Goal: Task Accomplishment & Management: Complete application form

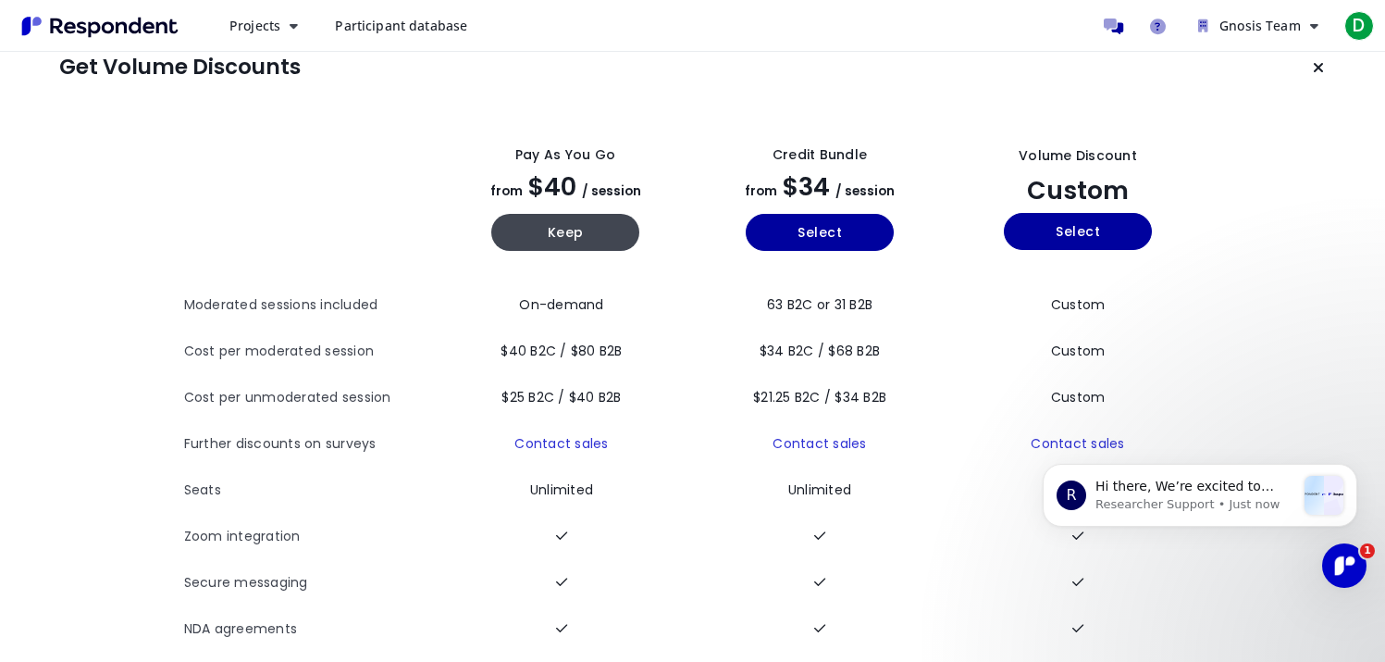
scroll to position [46, 0]
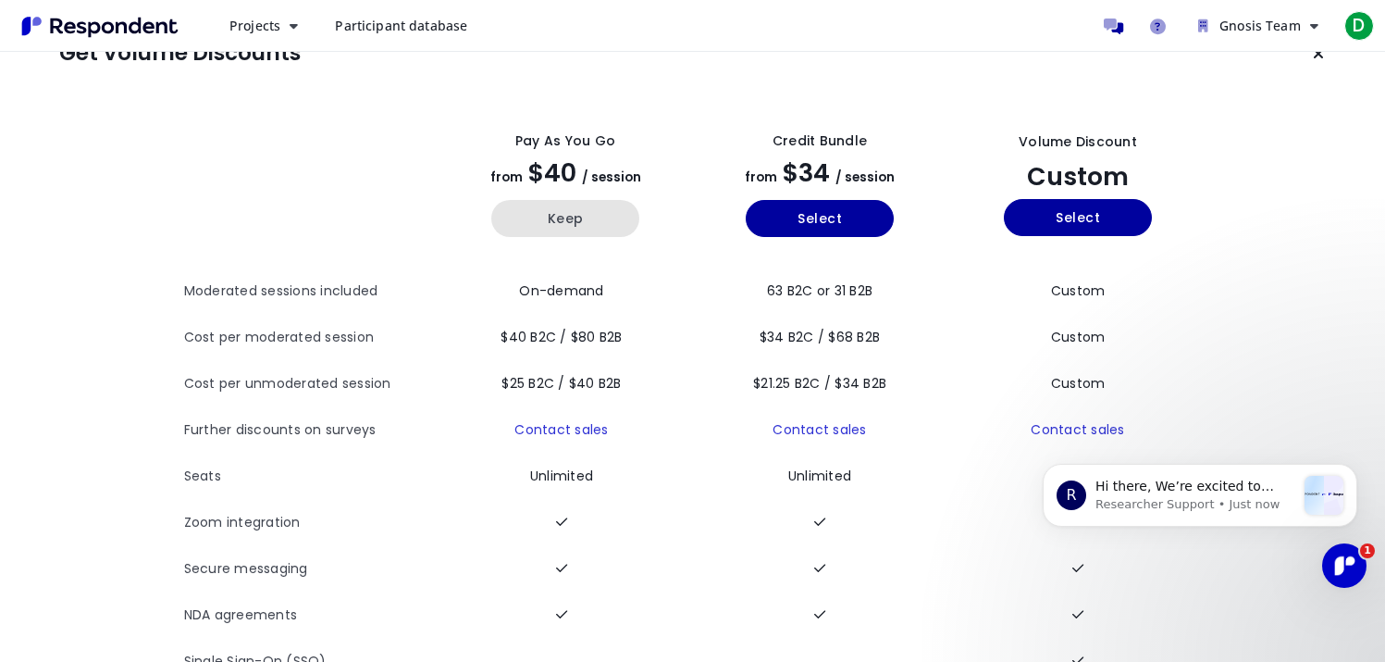
click at [591, 224] on button "Keep" at bounding box center [565, 218] width 148 height 37
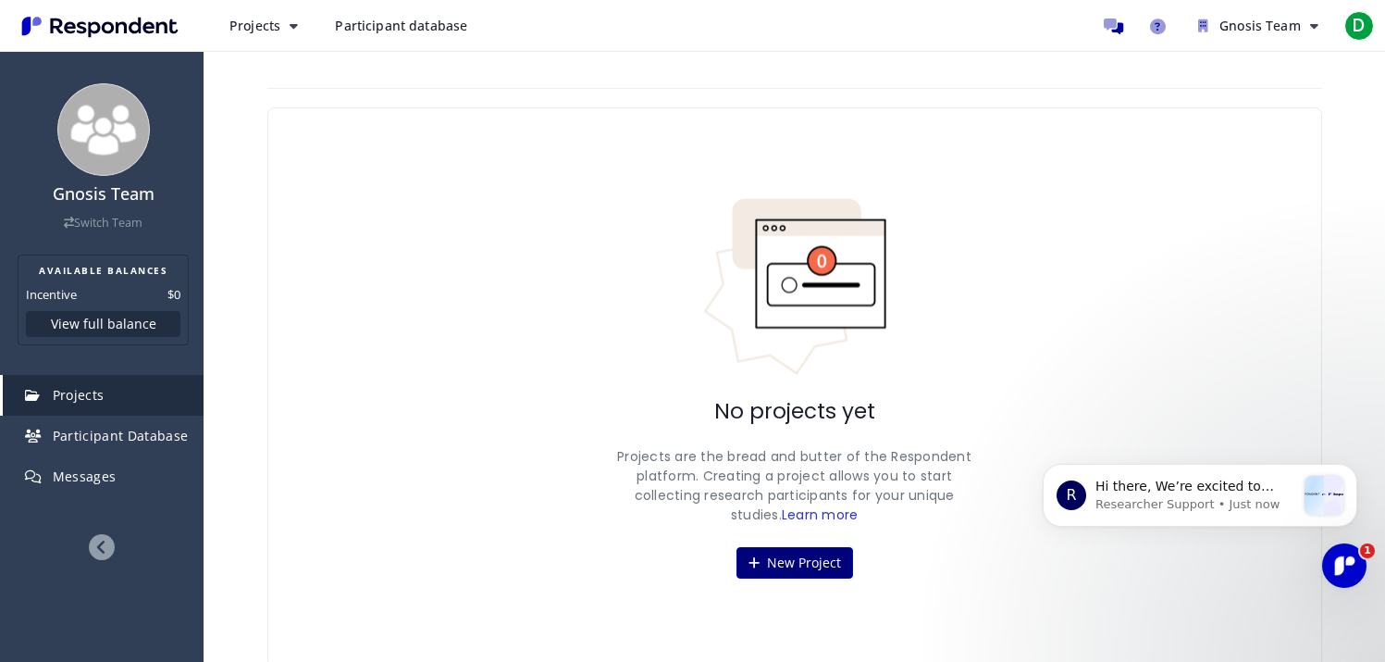
click at [818, 561] on button "New Project" at bounding box center [795, 562] width 117 height 31
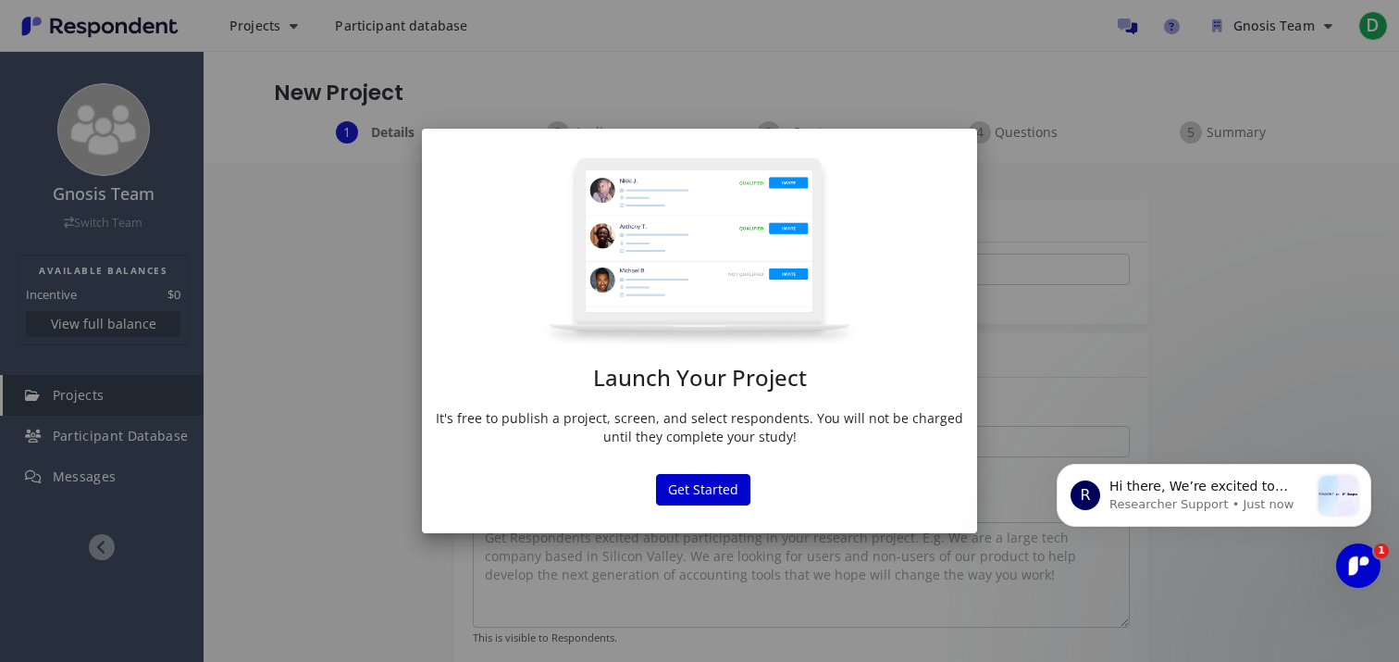
drag, startPoint x: 699, startPoint y: 488, endPoint x: 720, endPoint y: 322, distance: 167.0
click at [720, 322] on md-dialog "Launch Your Project It's free to publish a project, screen, and select responde…" at bounding box center [699, 331] width 555 height 404
click at [713, 489] on button "Get Started" at bounding box center [703, 489] width 94 height 31
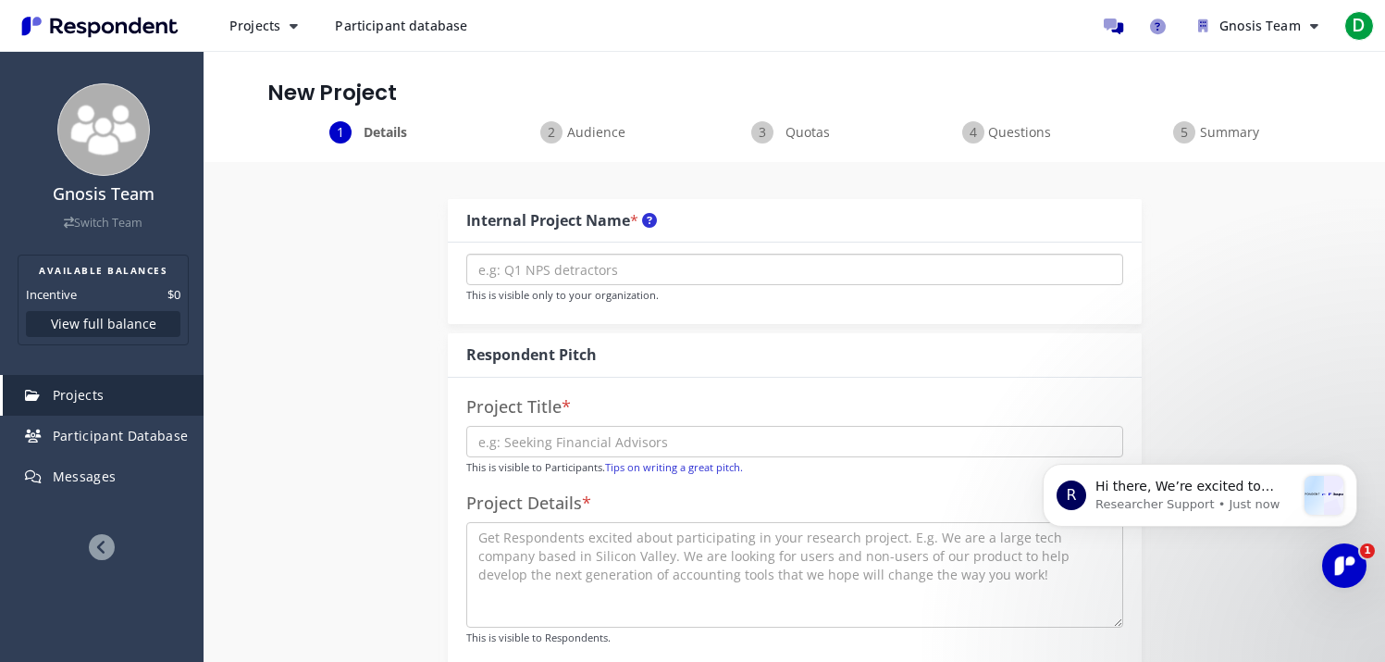
click at [655, 275] on input "text" at bounding box center [794, 269] width 657 height 31
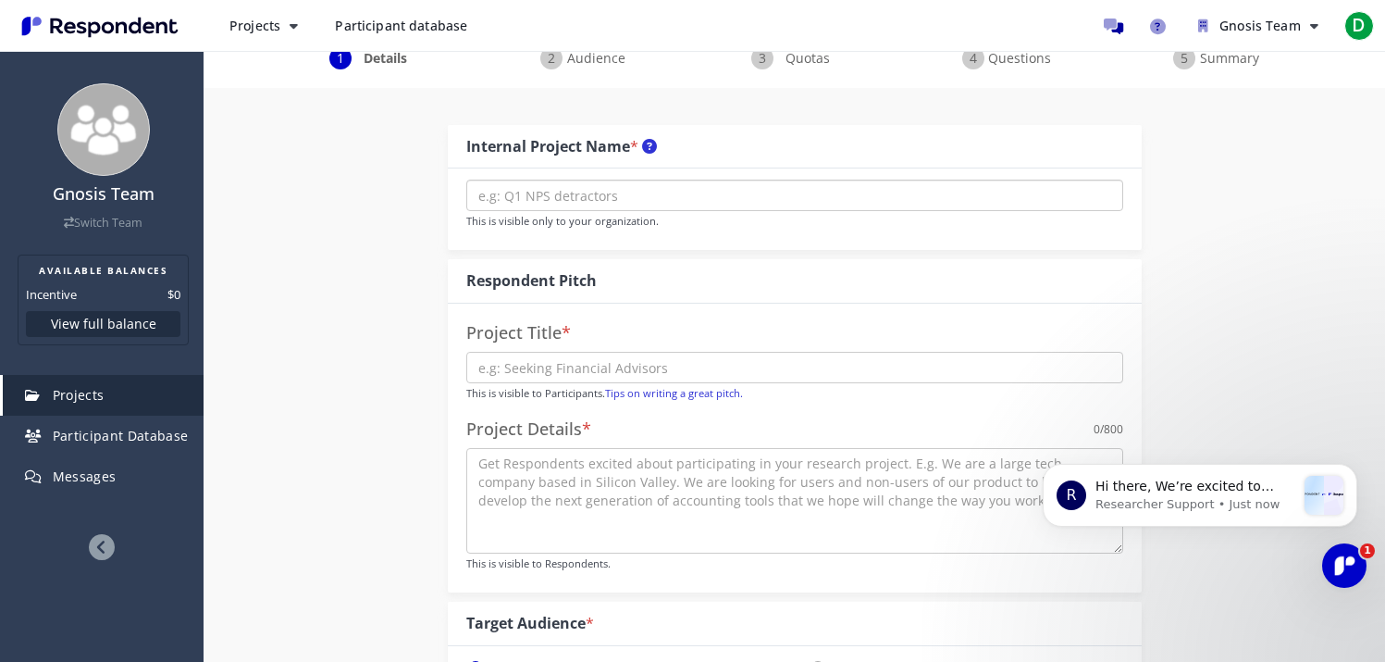
scroll to position [77, 0]
click at [581, 62] on span "Audience" at bounding box center [596, 55] width 61 height 19
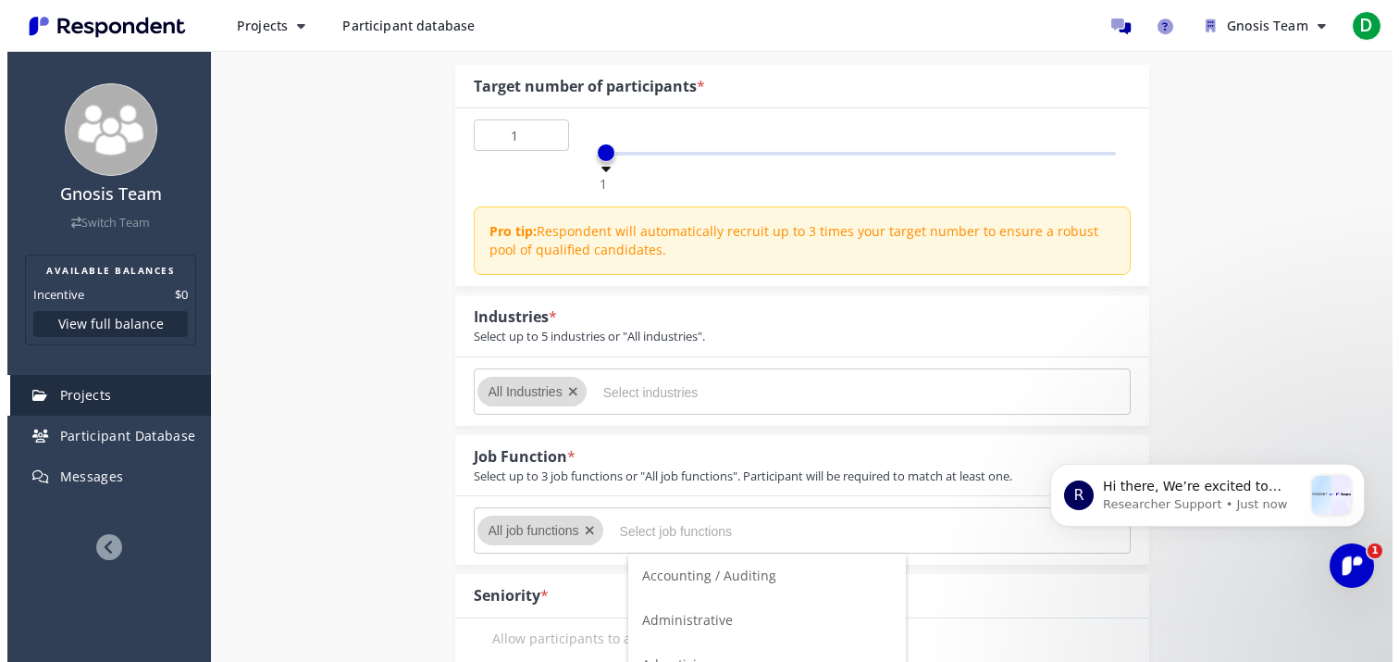
scroll to position [0, 0]
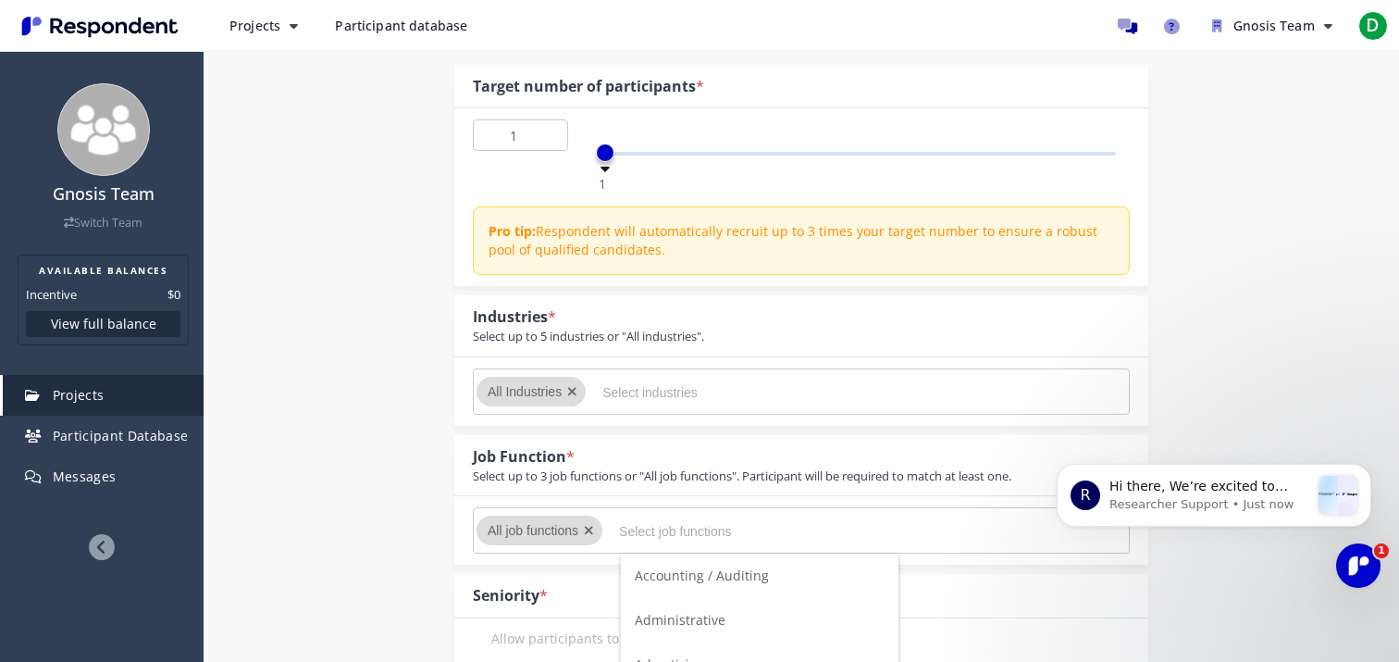
click at [622, 517] on input "Select job functions" at bounding box center [758, 530] width 278 height 31
type input "stu"
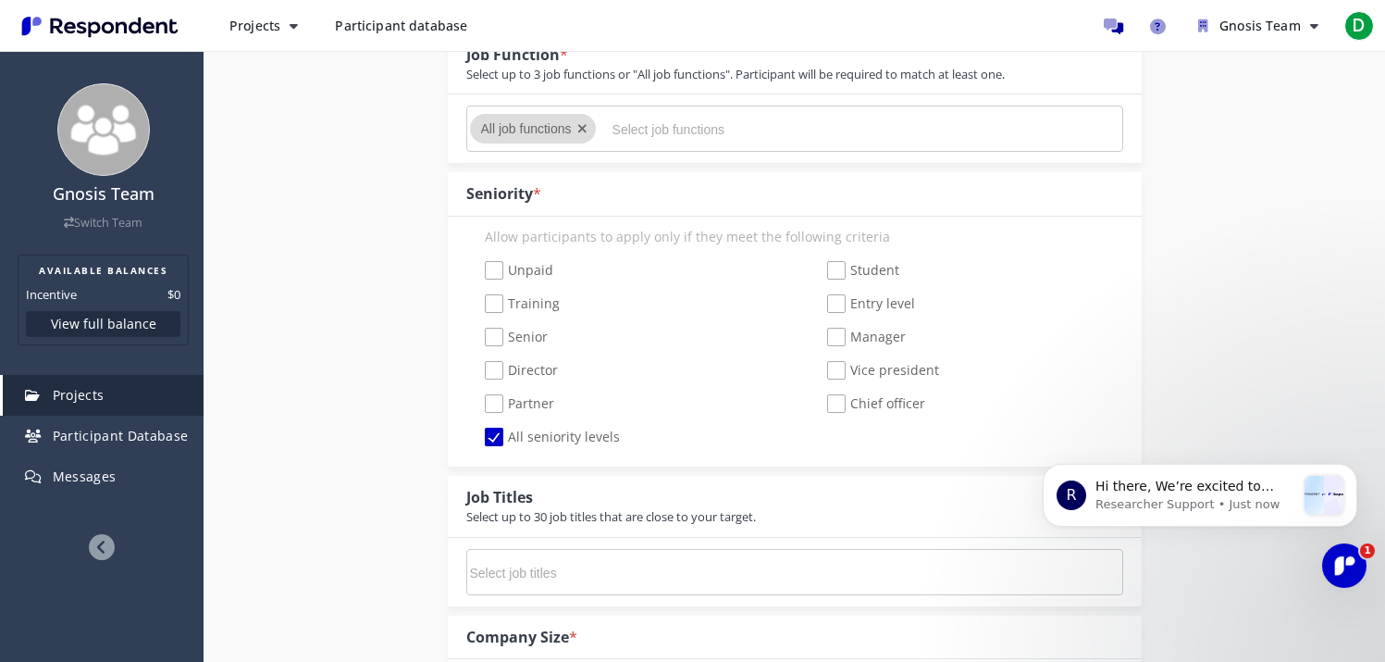
scroll to position [548, 0]
click at [845, 269] on span "Student" at bounding box center [863, 269] width 72 height 22
click at [821, 269] on input "Student" at bounding box center [815, 268] width 12 height 12
checkbox input "true"
checkbox input "false"
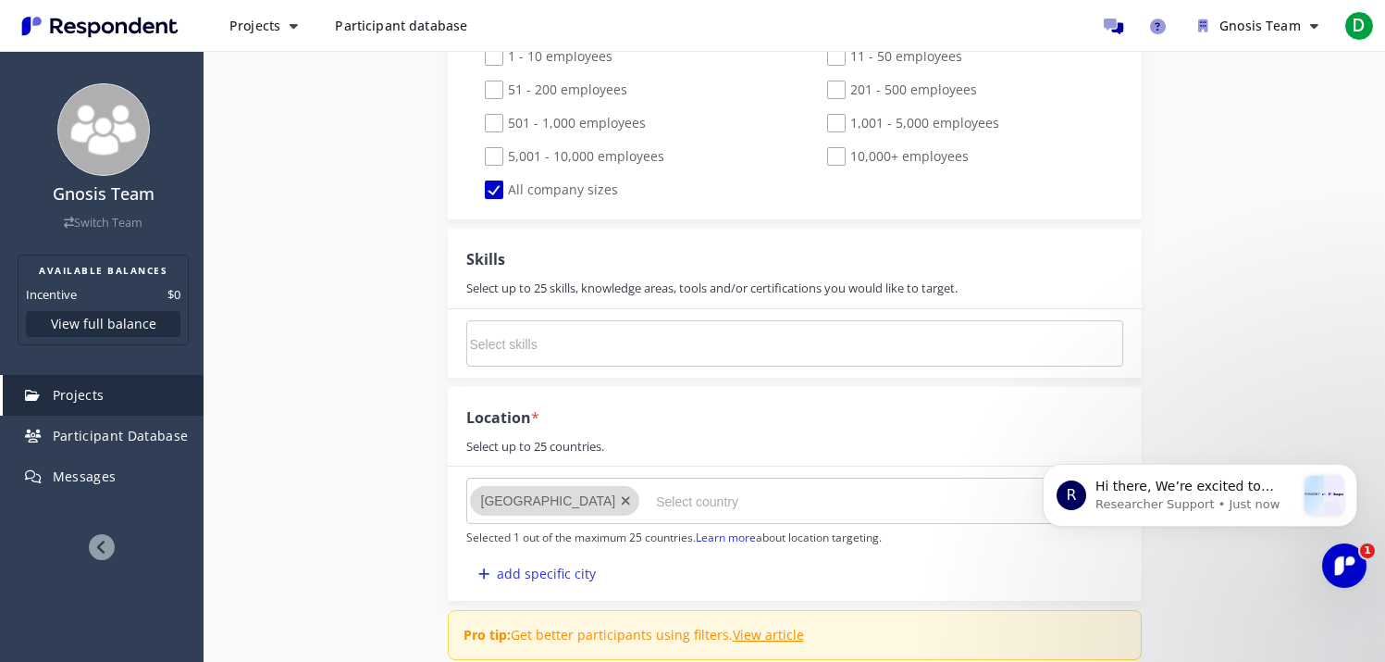
scroll to position [1208, 0]
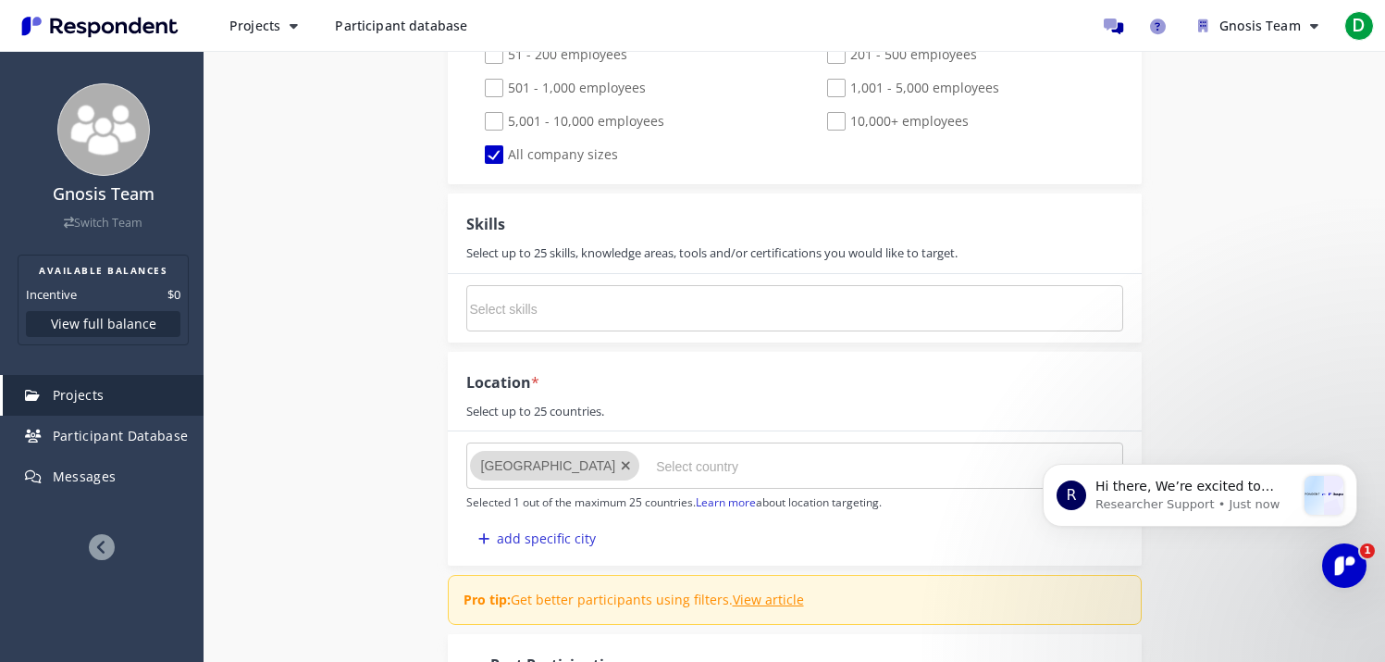
click at [631, 471] on icon "Remove United States of America" at bounding box center [626, 465] width 10 height 13
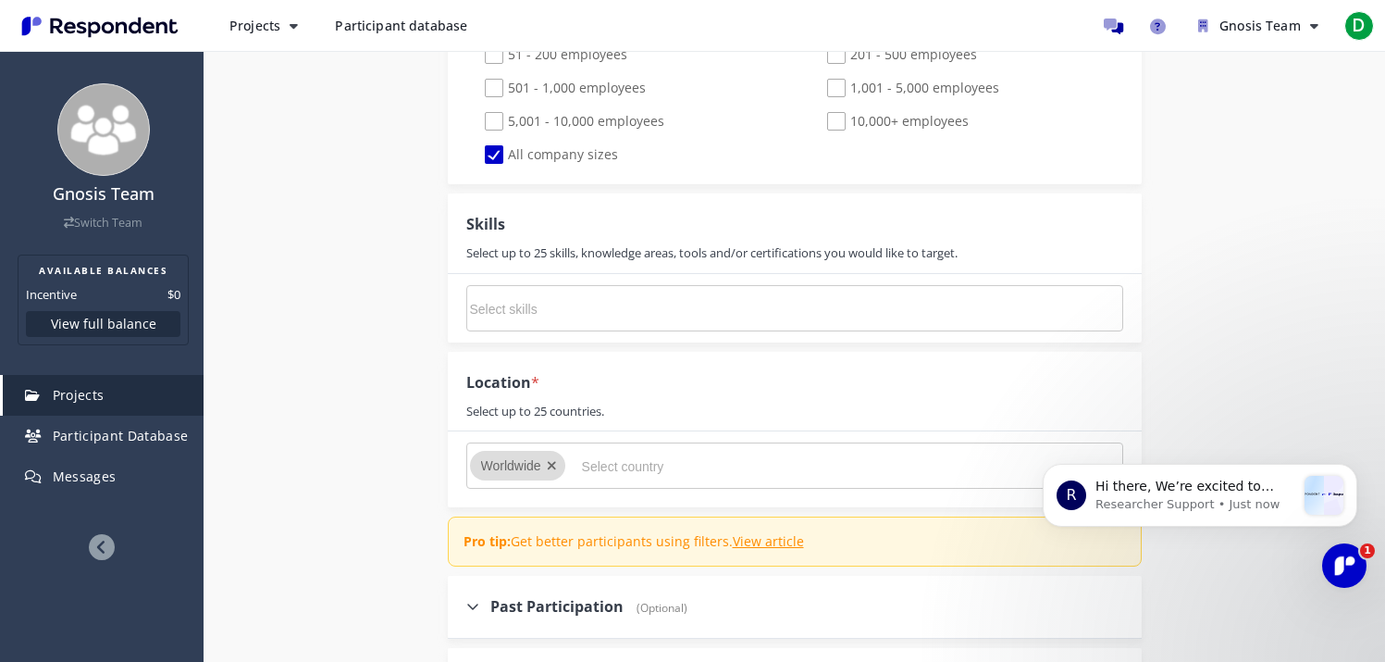
click at [631, 472] on input "Select country" at bounding box center [721, 466] width 278 height 31
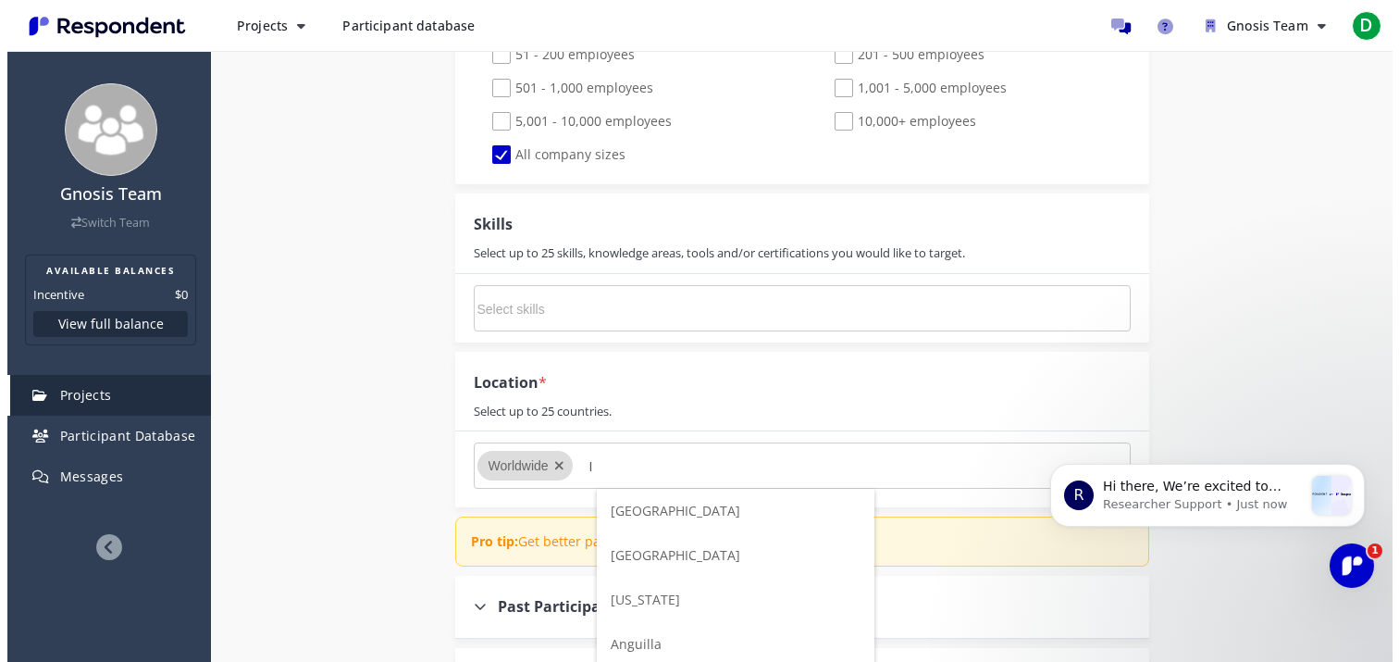
scroll to position [0, 0]
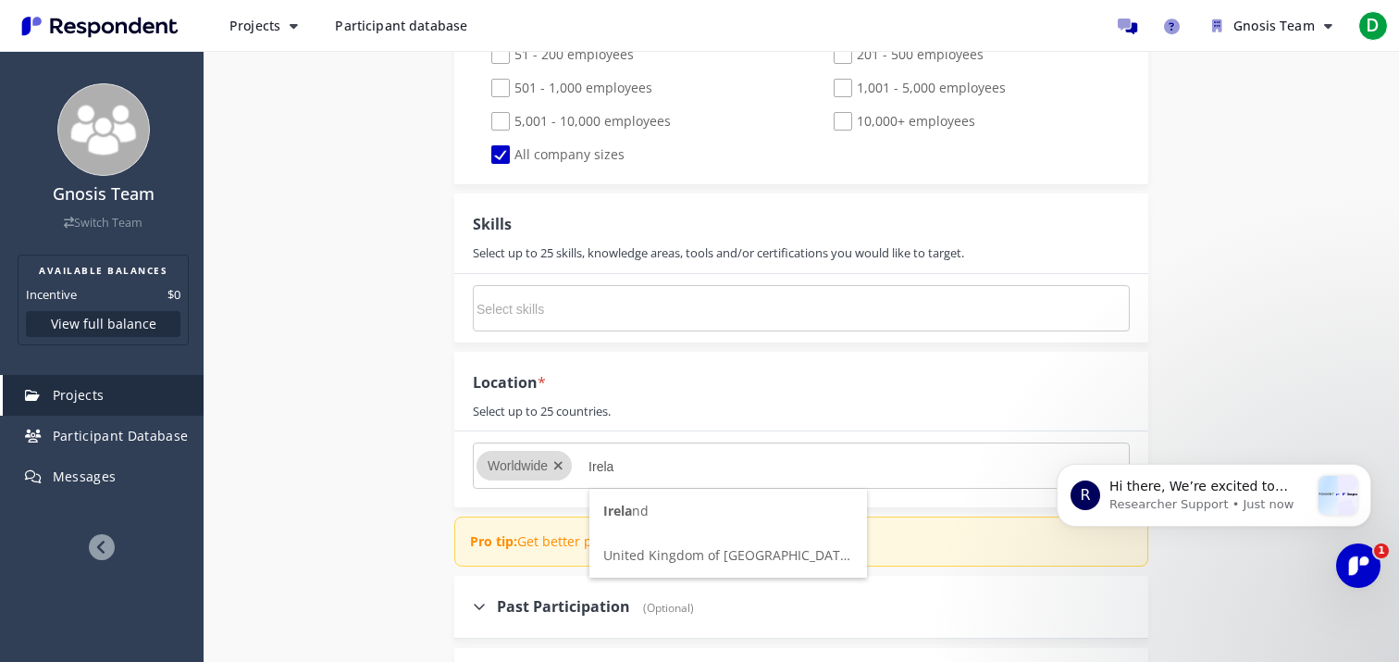
type input "Irela"
click at [629, 503] on span "Irela" at bounding box center [617, 511] width 29 height 18
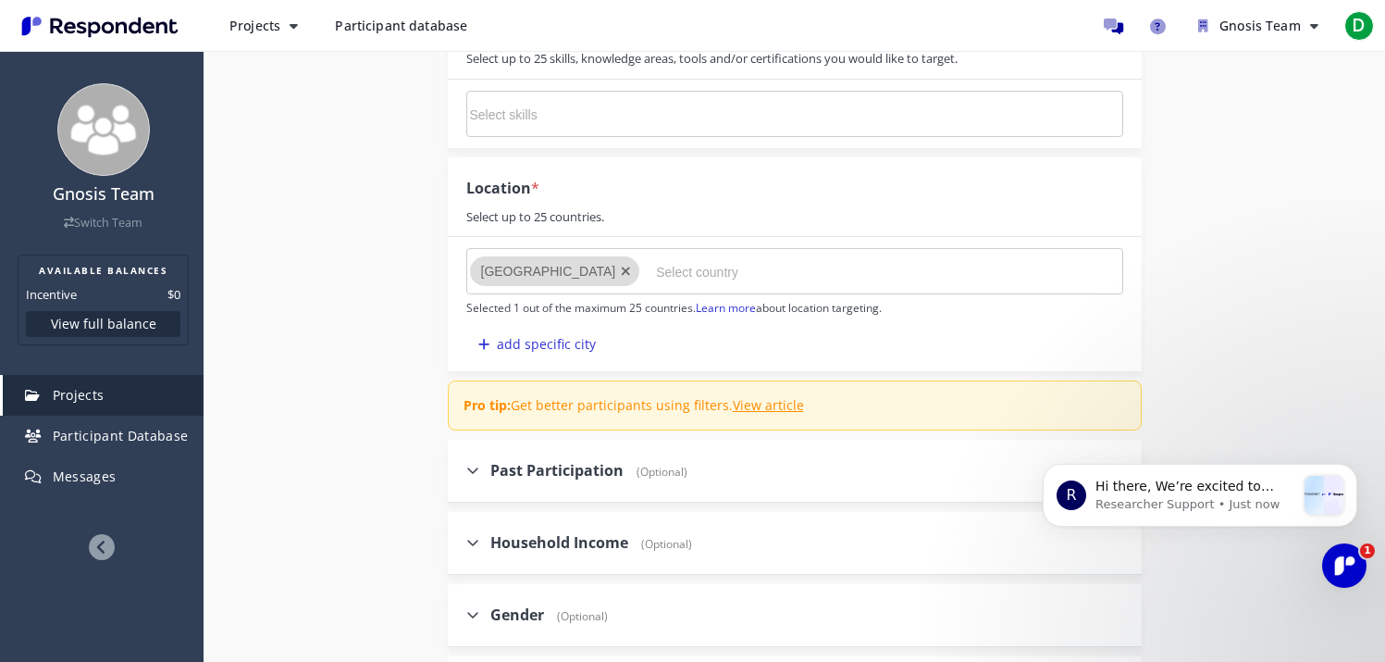
scroll to position [1405, 0]
click at [748, 407] on link "View article" at bounding box center [768, 403] width 71 height 18
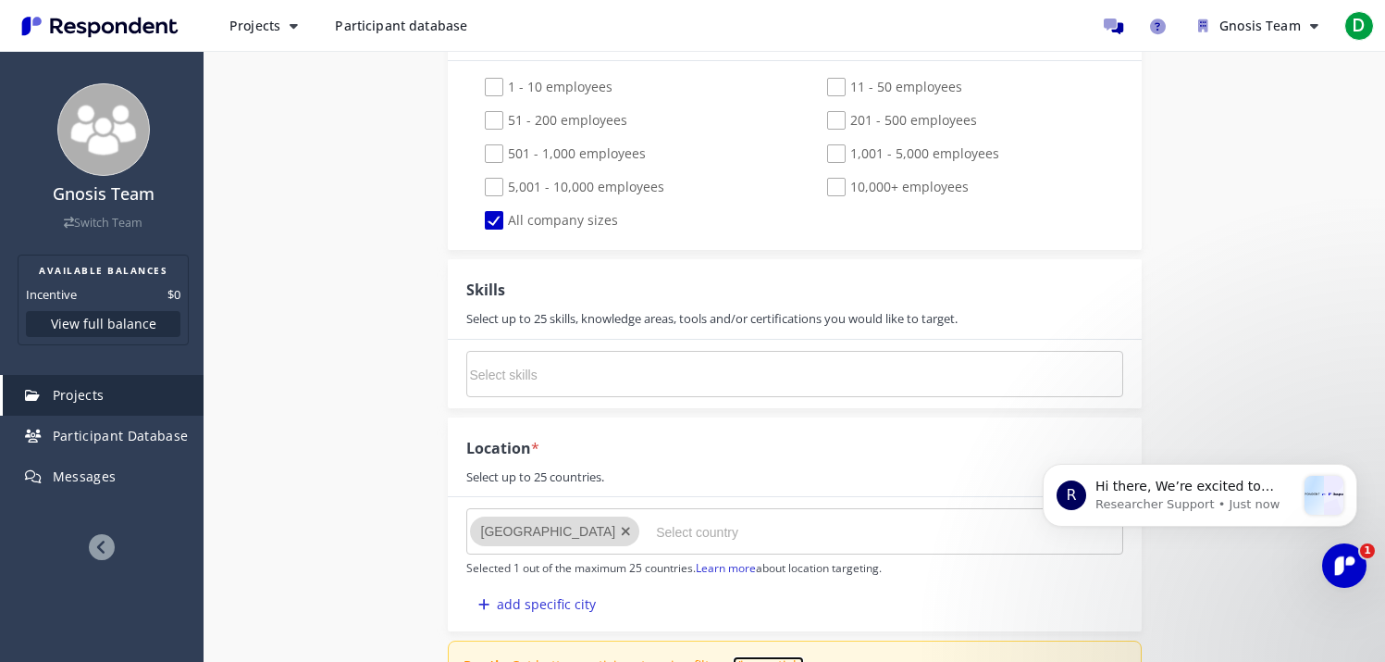
scroll to position [1146, 0]
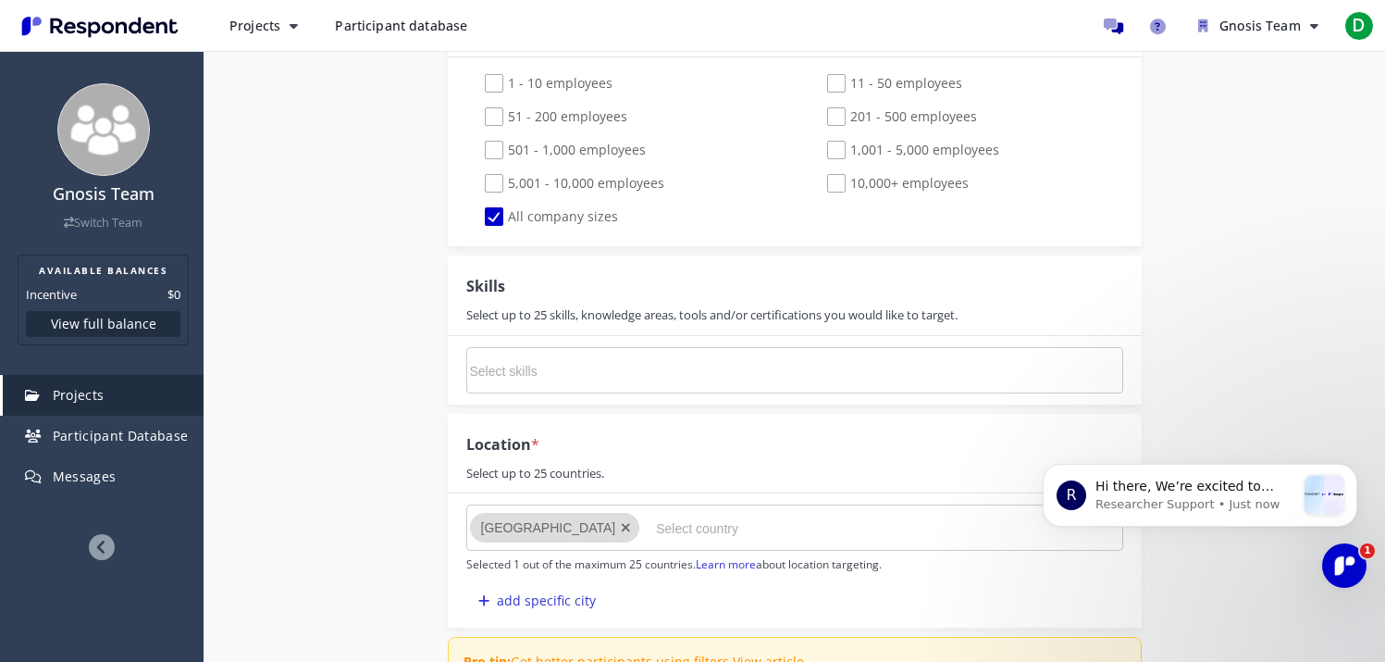
click at [702, 378] on input "Select skills" at bounding box center [609, 370] width 278 height 31
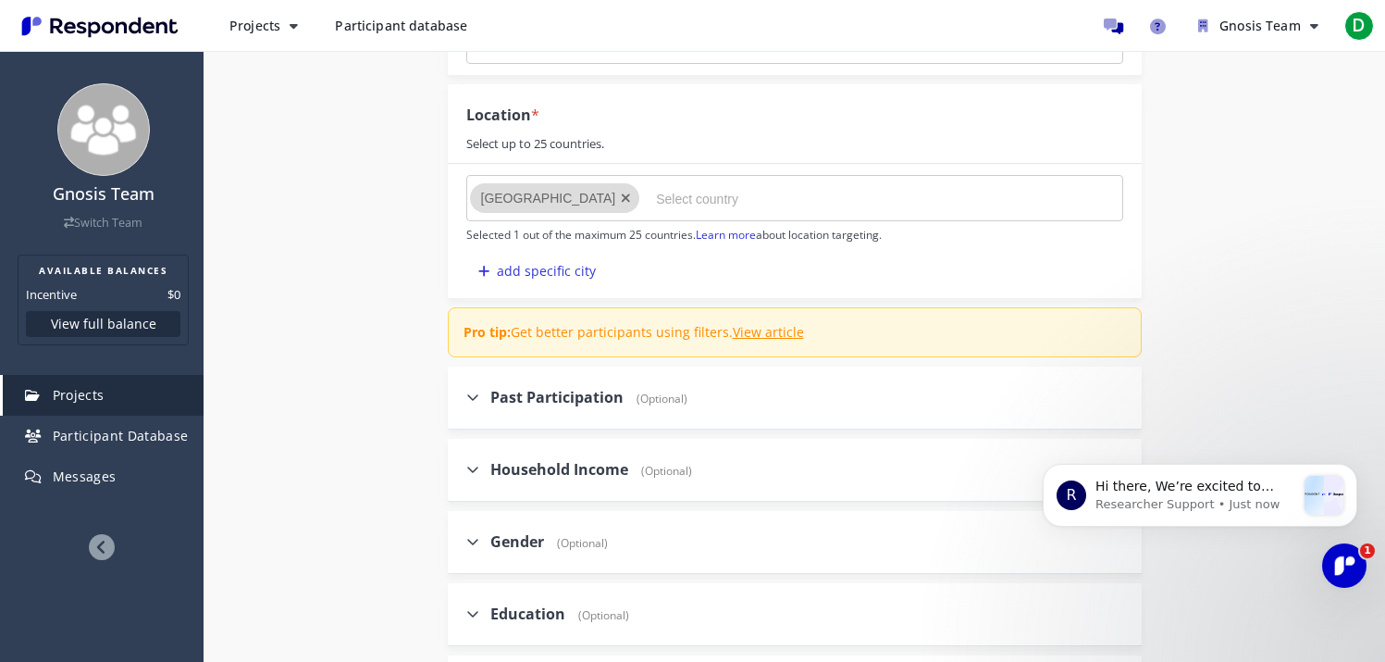
scroll to position [1492, 0]
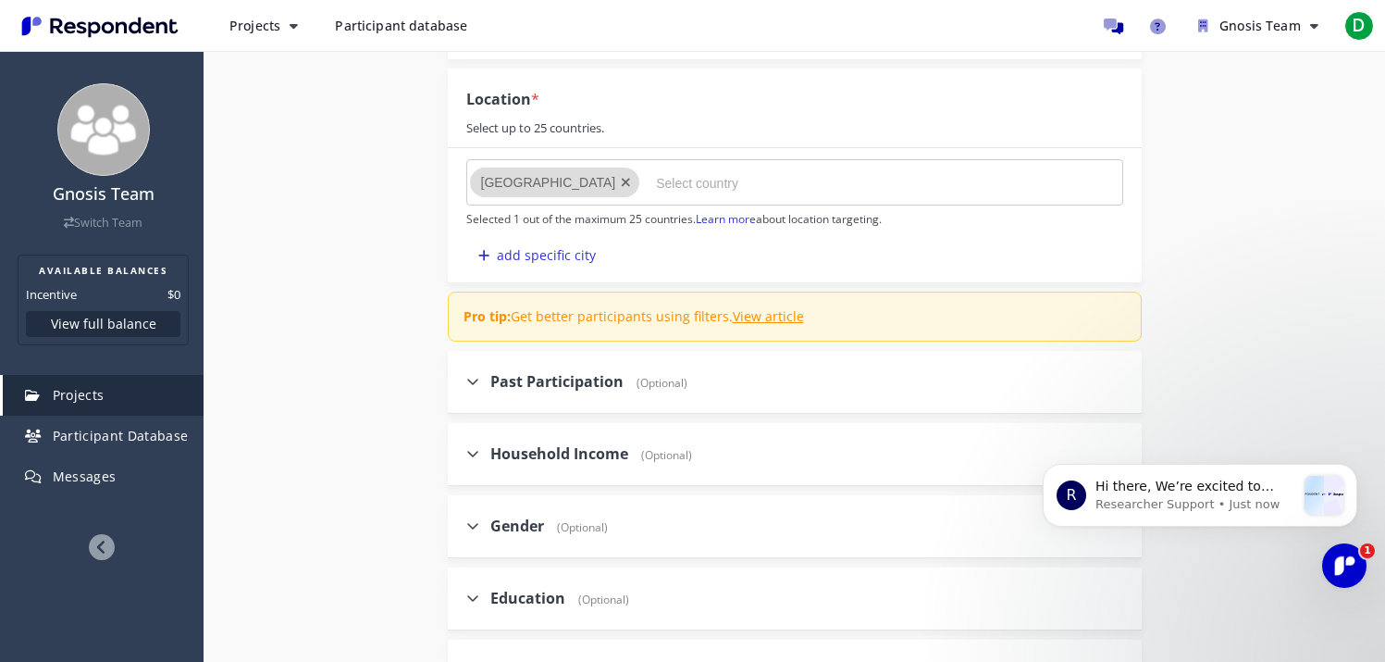
click at [593, 390] on span "Past Participation" at bounding box center [556, 381] width 133 height 20
click at [460, 387] on input "Past Participation (Optional)" at bounding box center [454, 381] width 12 height 12
checkbox input "true"
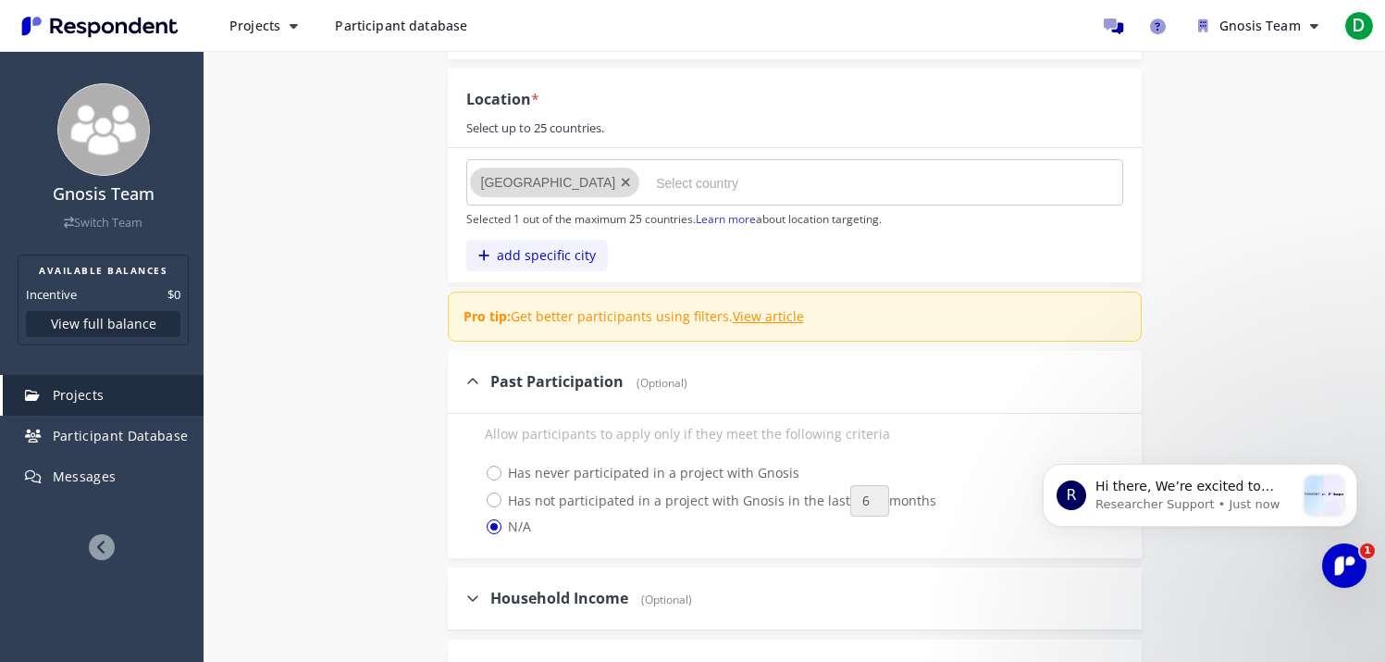
click at [570, 256] on button "add specific city" at bounding box center [537, 255] width 142 height 31
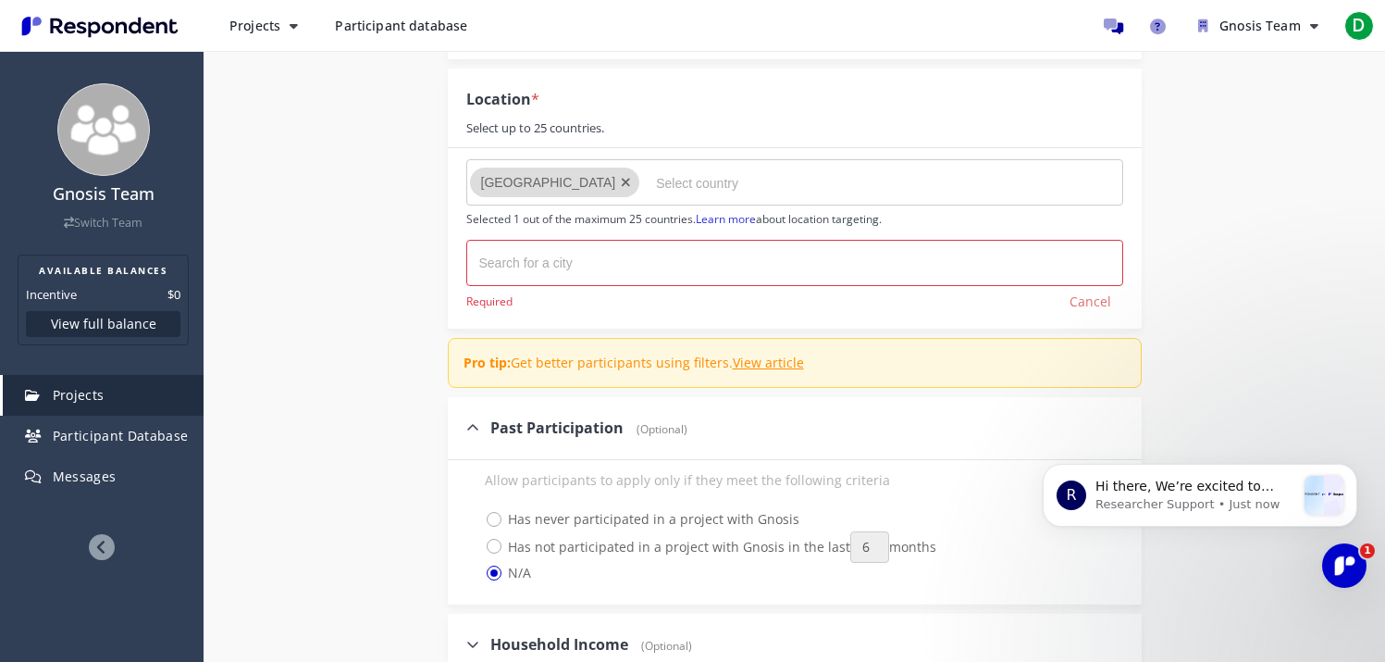
click at [578, 269] on input "text" at bounding box center [571, 263] width 185 height 30
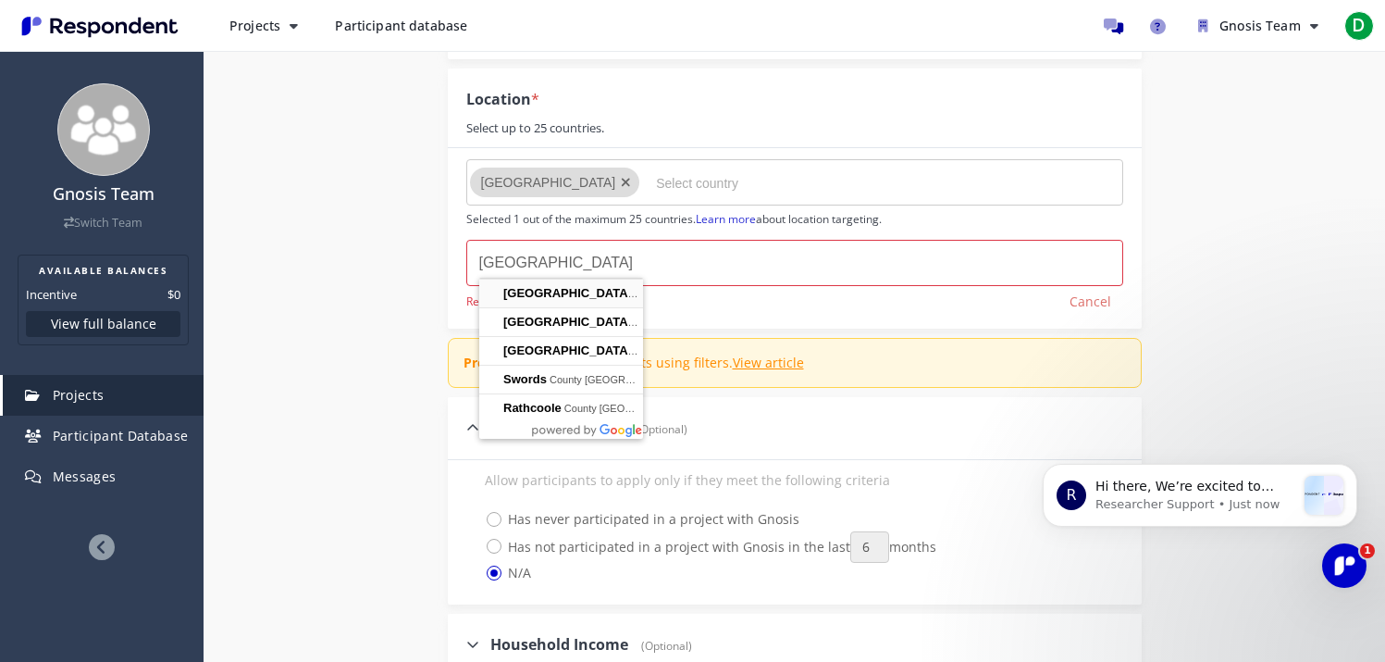
type input "[GEOGRAPHIC_DATA], [GEOGRAPHIC_DATA]"
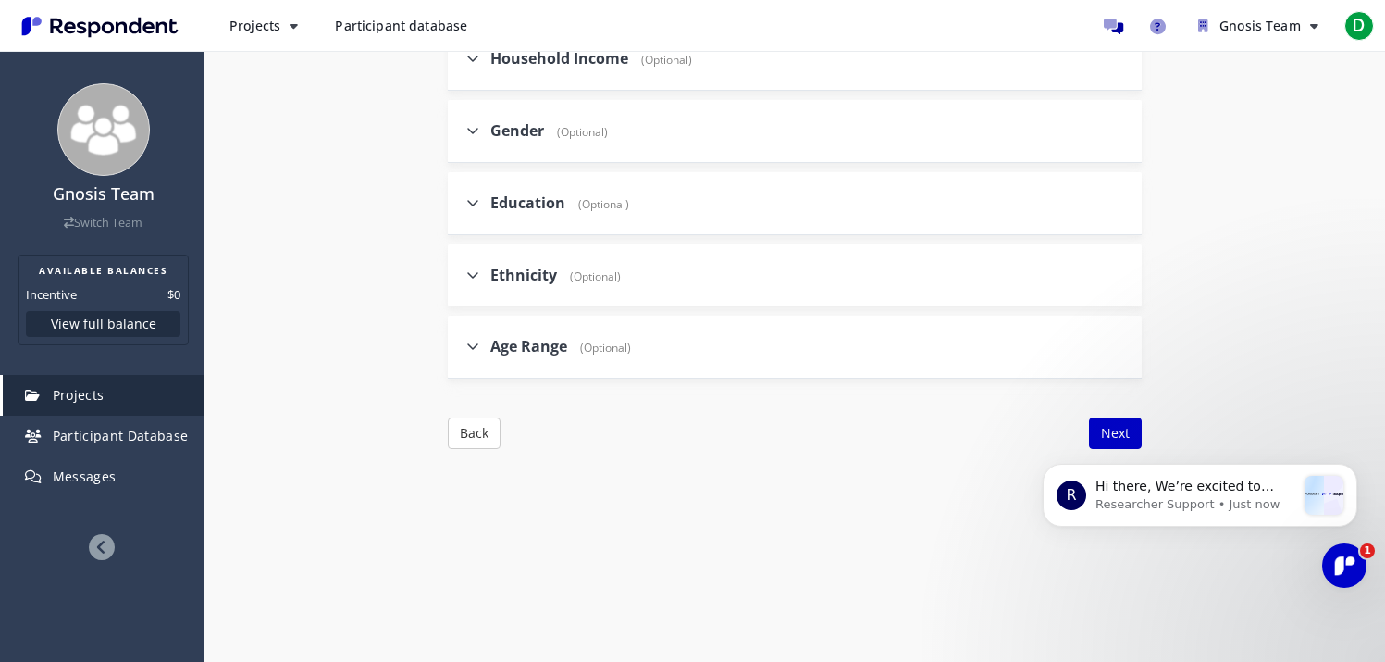
scroll to position [2086, 0]
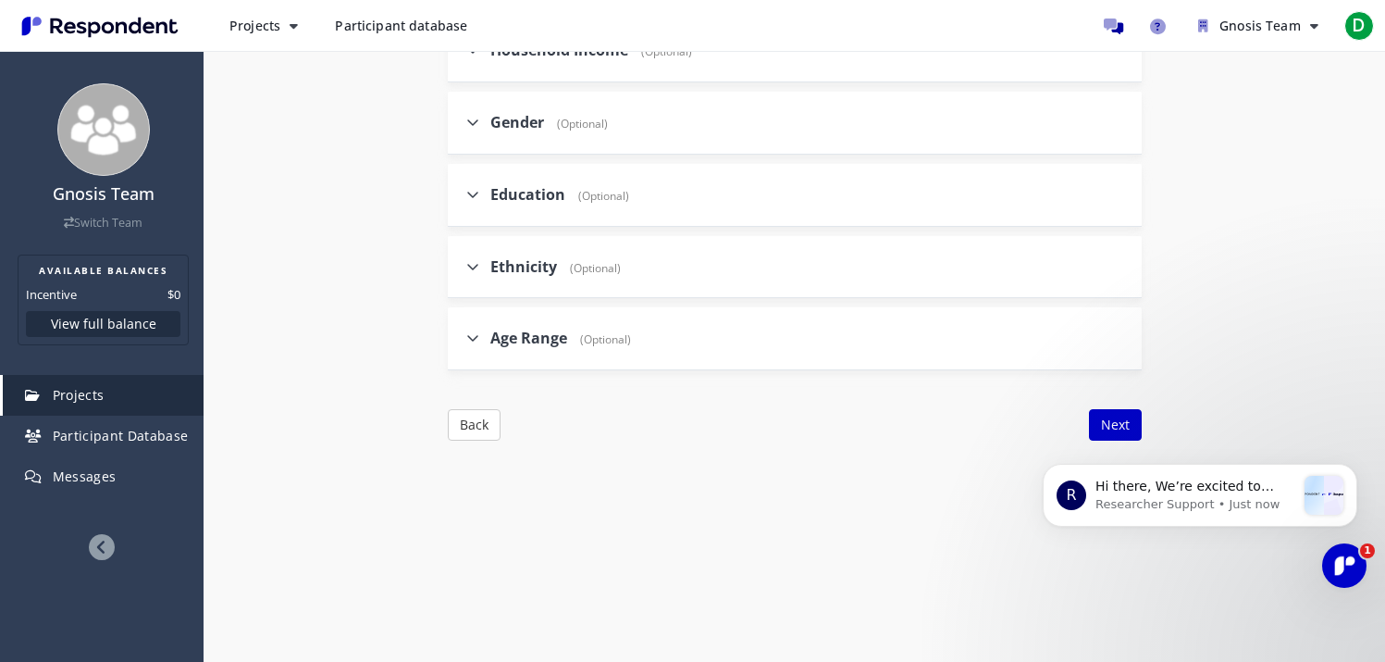
click at [492, 181] on div "Education (Optional)" at bounding box center [547, 195] width 163 height 40
click at [486, 197] on label "Education (Optional)" at bounding box center [547, 194] width 163 height 21
click at [460, 197] on input "Education (Optional)" at bounding box center [454, 194] width 12 height 12
checkbox input "true"
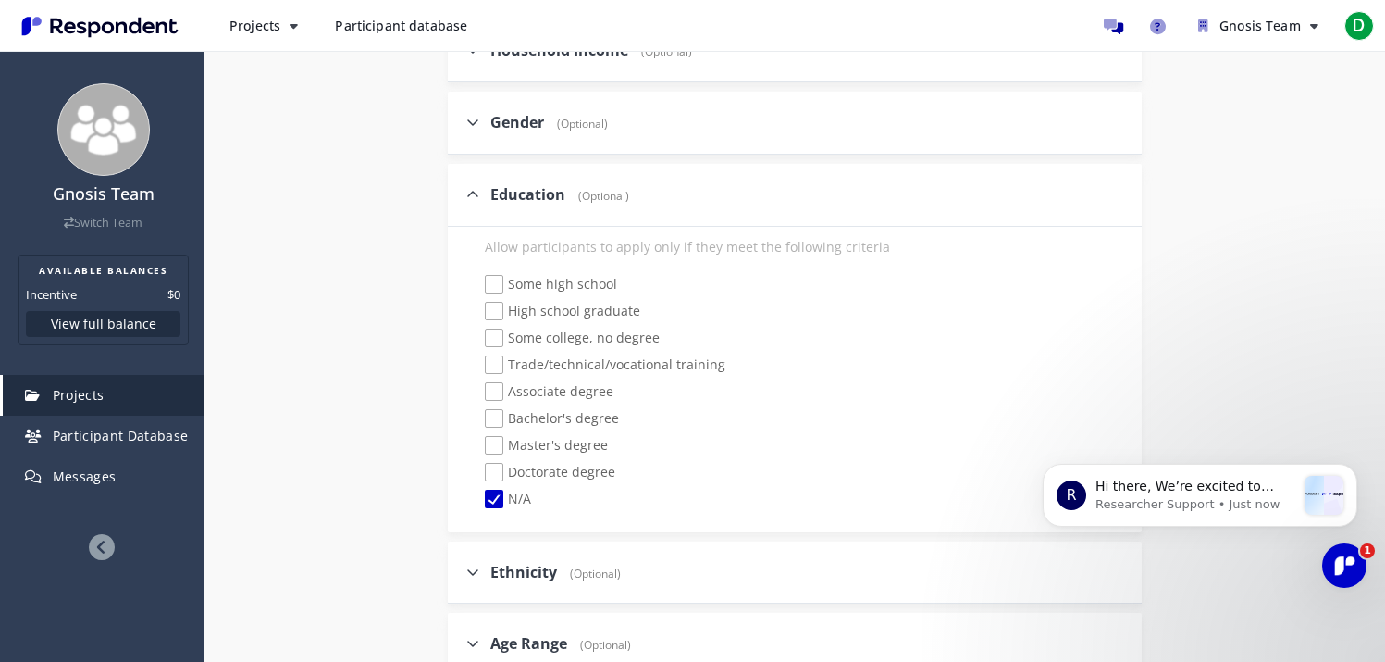
click at [492, 311] on span "High school graduate" at bounding box center [562, 313] width 155 height 22
click at [478, 311] on input "High school graduate" at bounding box center [472, 311] width 12 height 12
checkbox input "true"
checkbox input "false"
click at [491, 333] on span "Some college, no degree" at bounding box center [572, 339] width 175 height 22
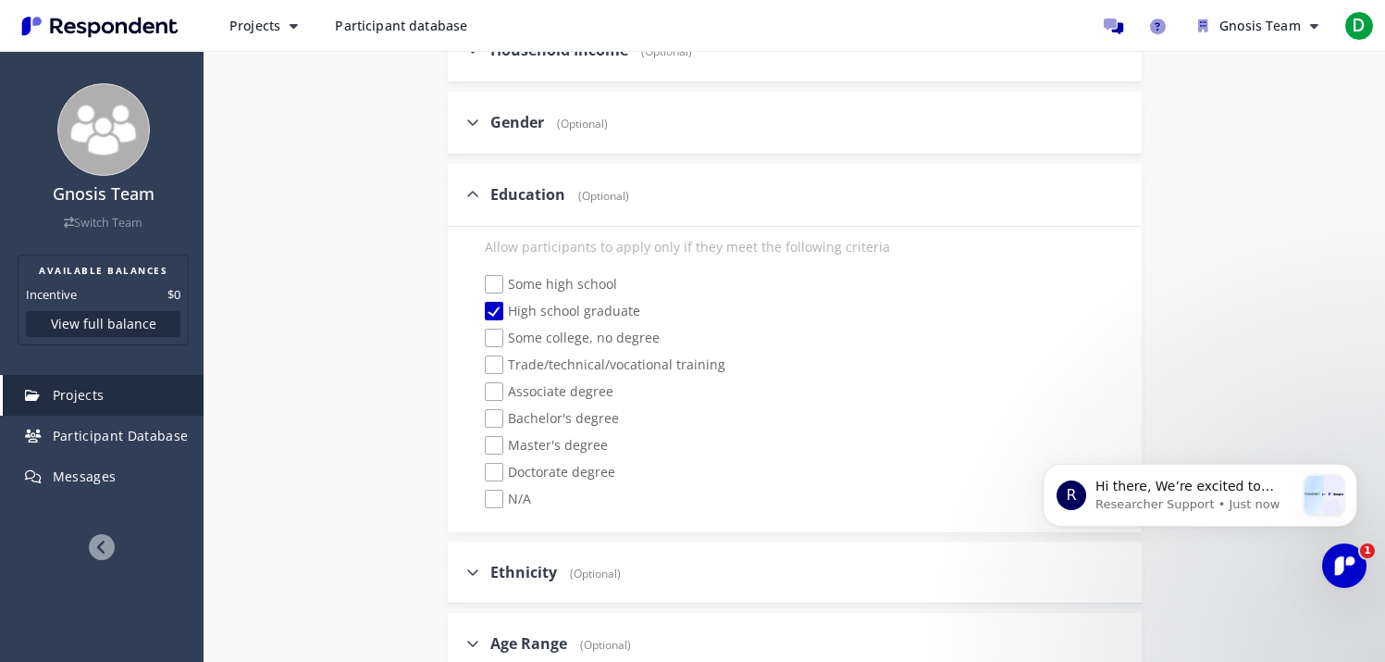
click at [478, 333] on input "Some college, no degree" at bounding box center [472, 338] width 12 height 12
click at [497, 342] on span "Some college, no degree" at bounding box center [572, 339] width 175 height 22
click at [478, 342] on input "Some college, no degree" at bounding box center [472, 338] width 12 height 12
checkbox input "false"
click at [493, 275] on span "Some high school" at bounding box center [551, 286] width 132 height 22
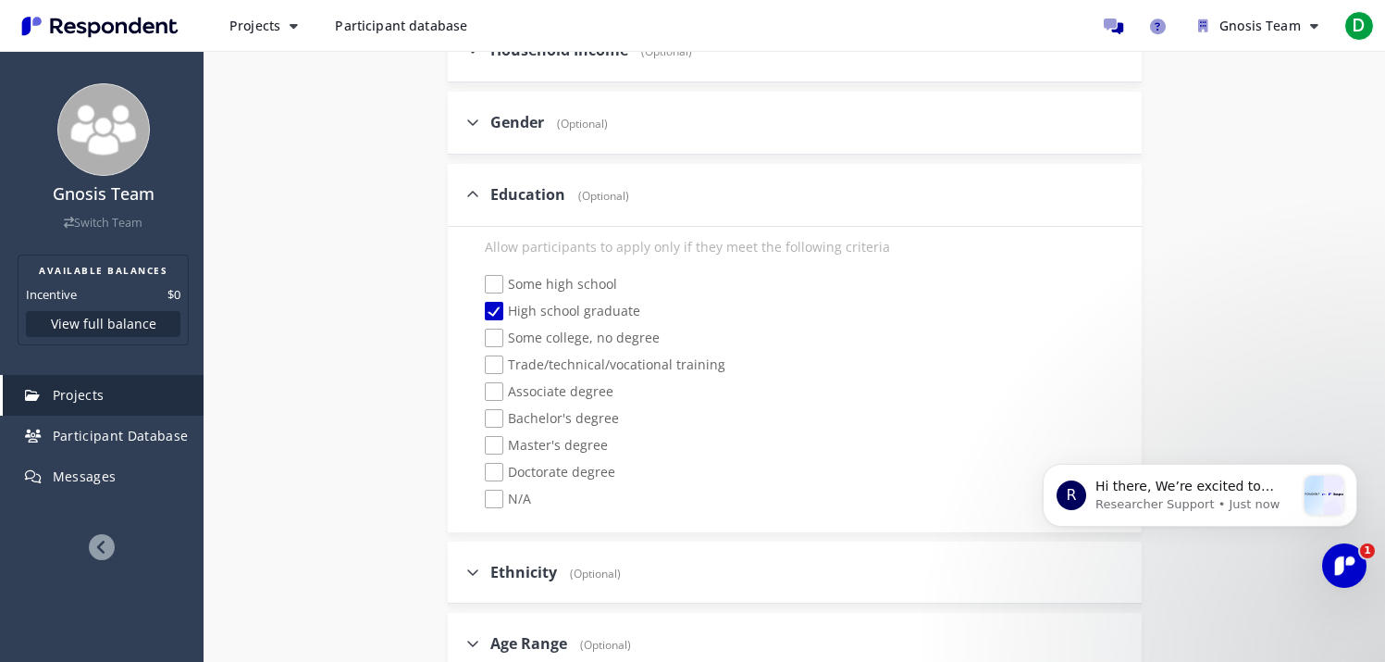
click at [478, 279] on input "Some high school" at bounding box center [472, 285] width 12 height 12
checkbox input "true"
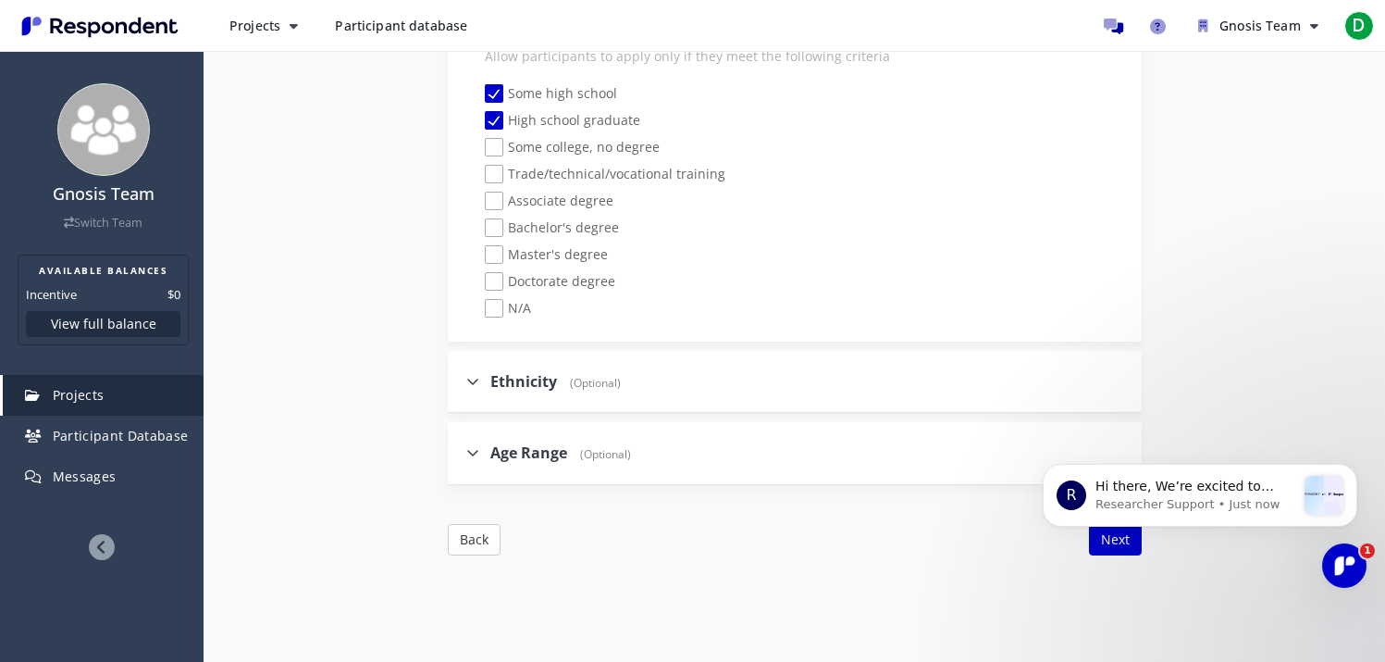
scroll to position [2278, 0]
click at [1094, 537] on body "R Hi there, We’re excited to share that our site and platform have had a refres…" at bounding box center [1199, 519] width 355 height 170
click at [1110, 532] on body "R Hi there, We’re excited to share that our site and platform have had a refres…" at bounding box center [1199, 519] width 355 height 170
click at [747, 437] on div "Age Range (Optional)" at bounding box center [795, 451] width 694 height 63
click at [473, 446] on icon at bounding box center [472, 450] width 13 height 15
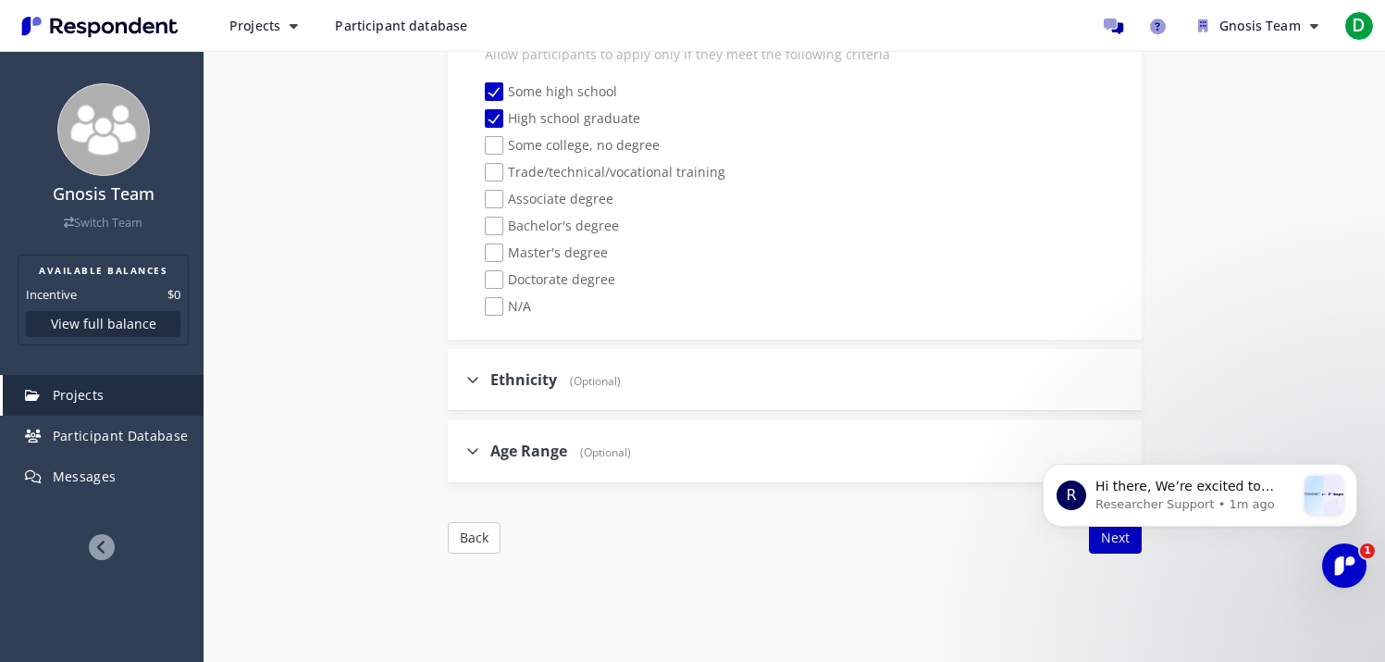
click at [460, 446] on input "Age Range (Optional)" at bounding box center [454, 450] width 12 height 12
checkbox input "true"
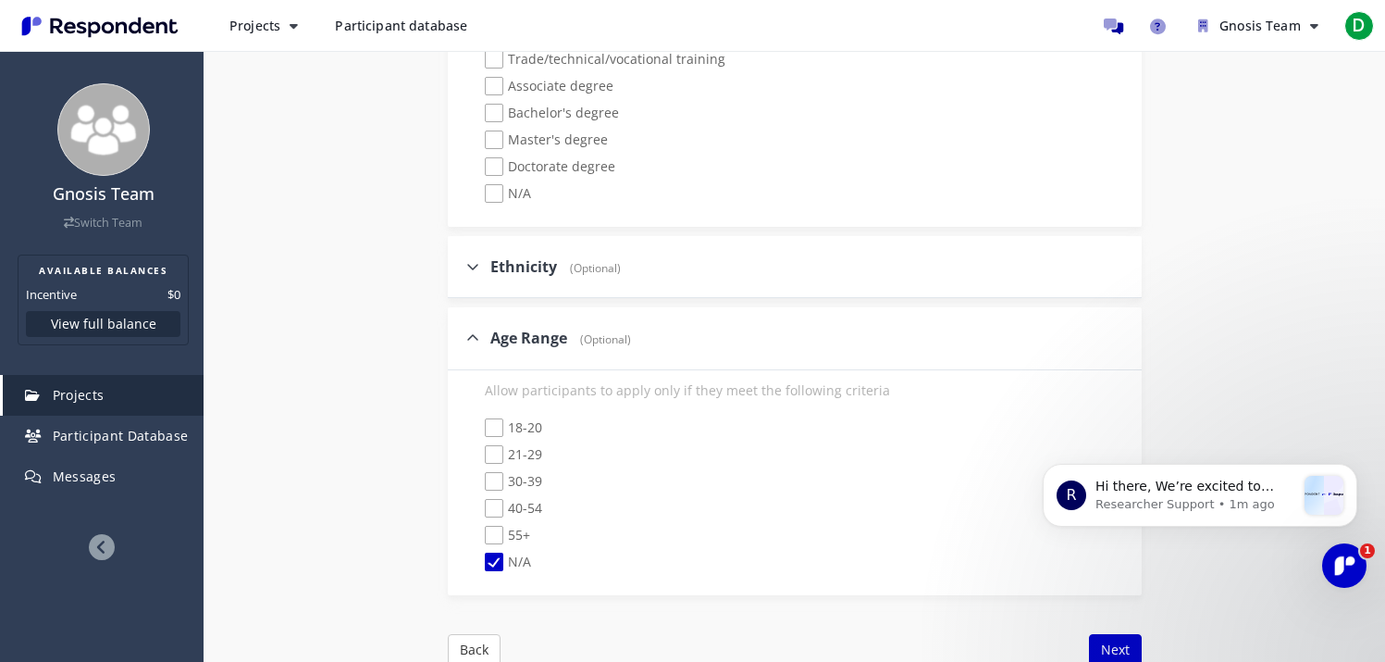
scroll to position [2393, 0]
click at [490, 422] on span "18-20" at bounding box center [513, 427] width 57 height 22
click at [478, 422] on input "18-20" at bounding box center [472, 426] width 12 height 12
checkbox input "true"
checkbox input "false"
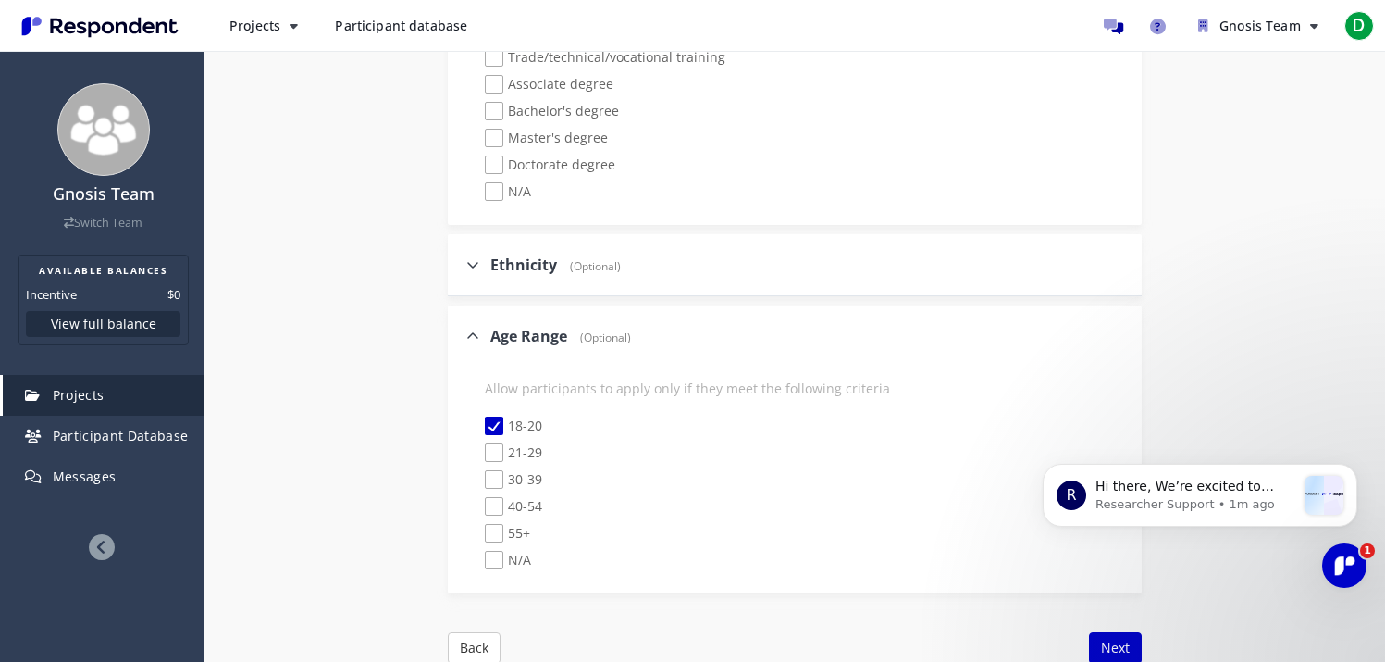
click at [492, 451] on span "21-29" at bounding box center [513, 454] width 57 height 22
click at [478, 451] on input "21-29" at bounding box center [472, 453] width 12 height 12
checkbox input "true"
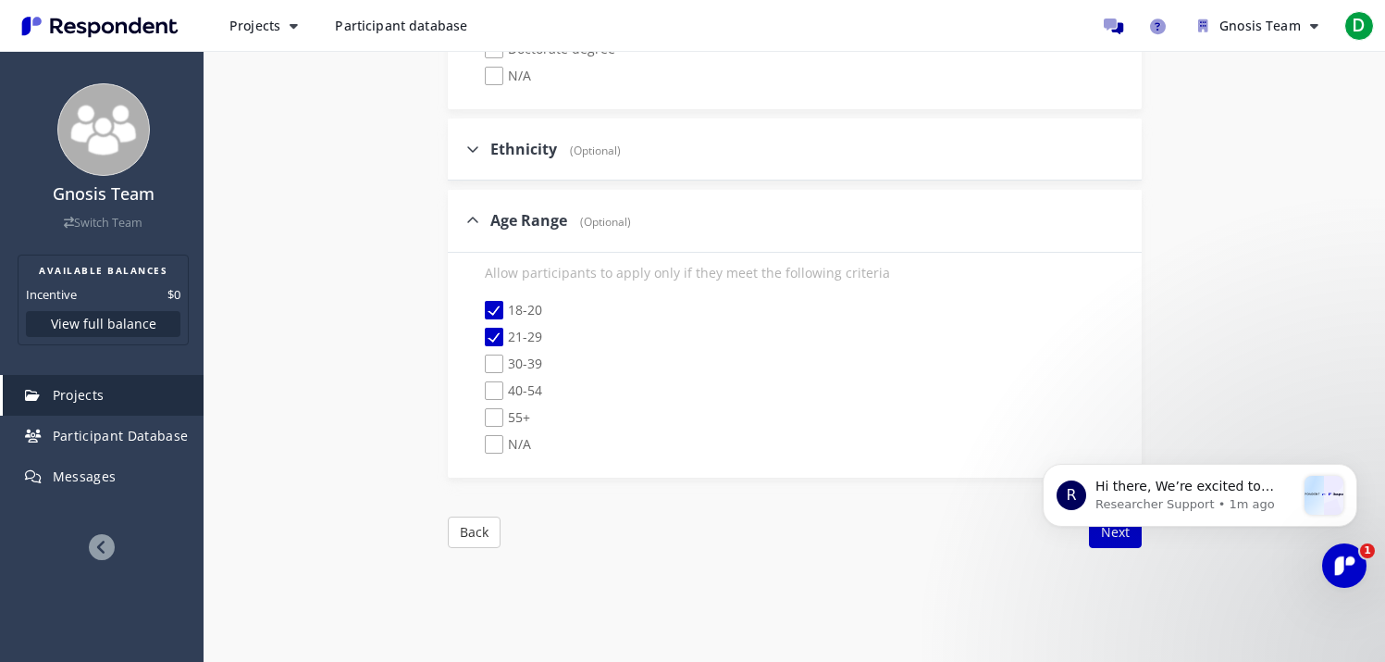
scroll to position [2515, 0]
click at [1118, 538] on body "R Hi there, We’re excited to share that our site and platform have had a refres…" at bounding box center [1199, 519] width 355 height 170
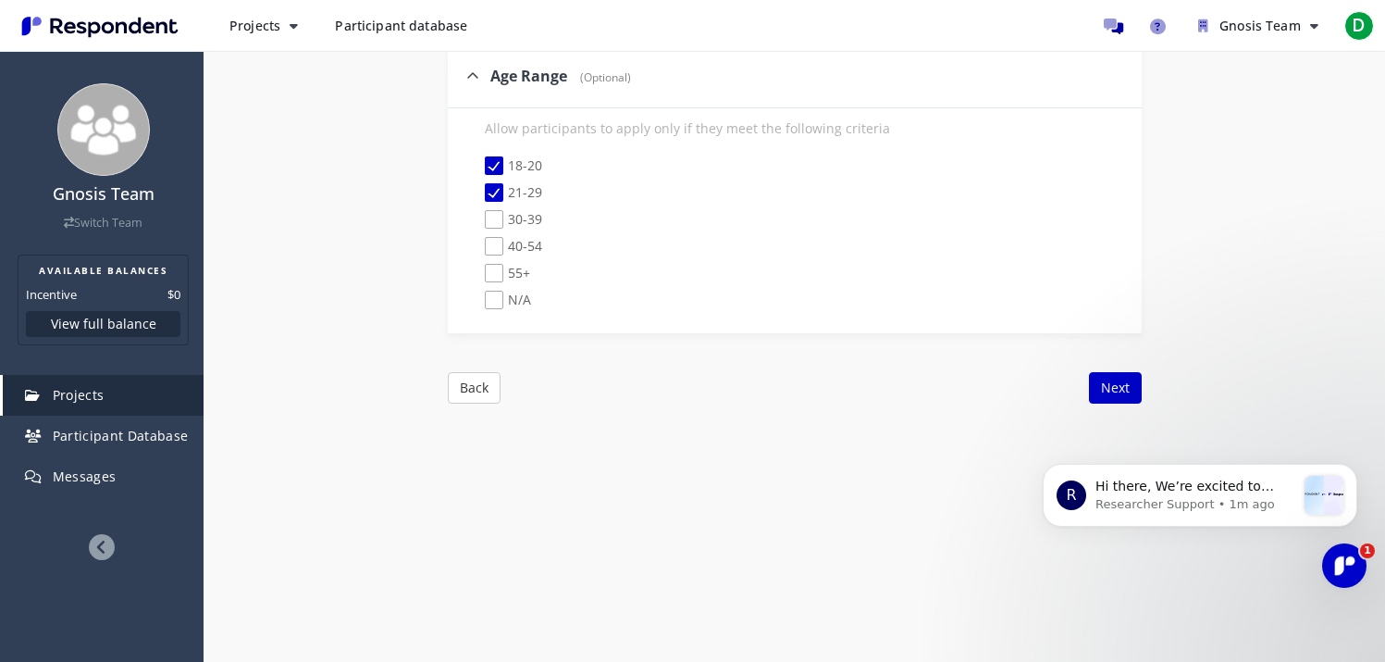
scroll to position [2664, 0]
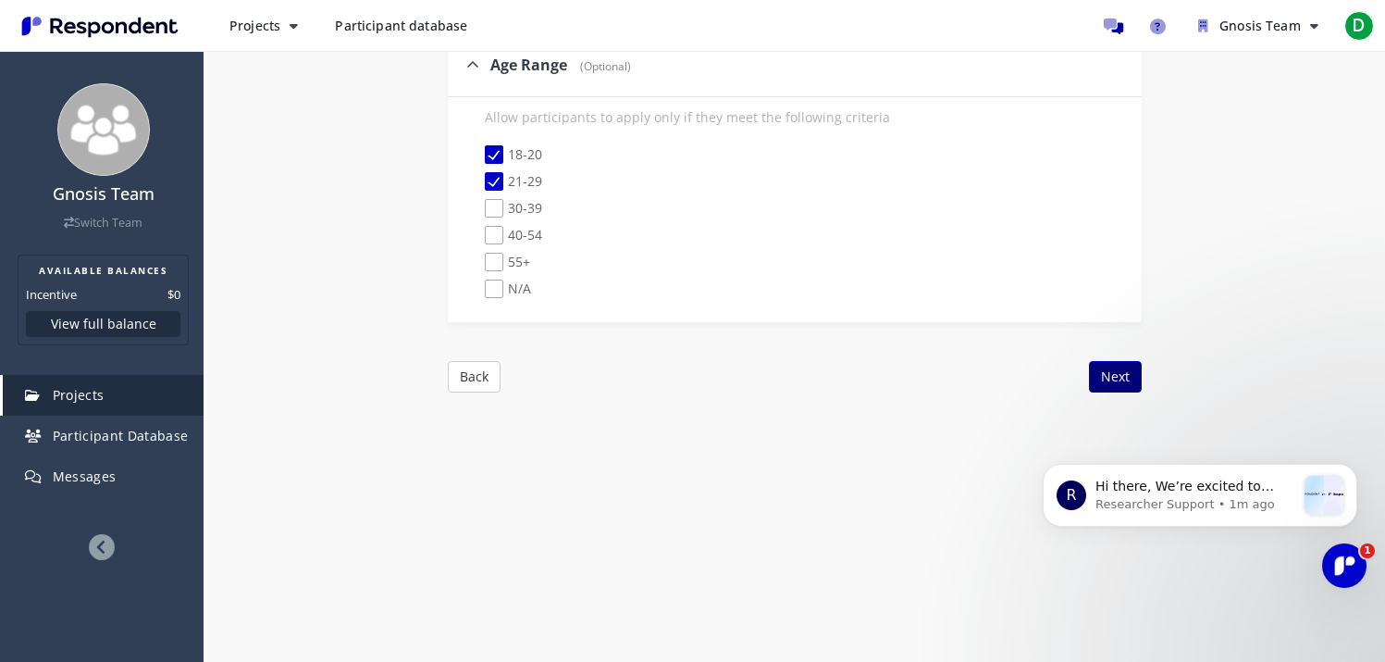
click at [1119, 375] on button "Next" at bounding box center [1115, 376] width 53 height 31
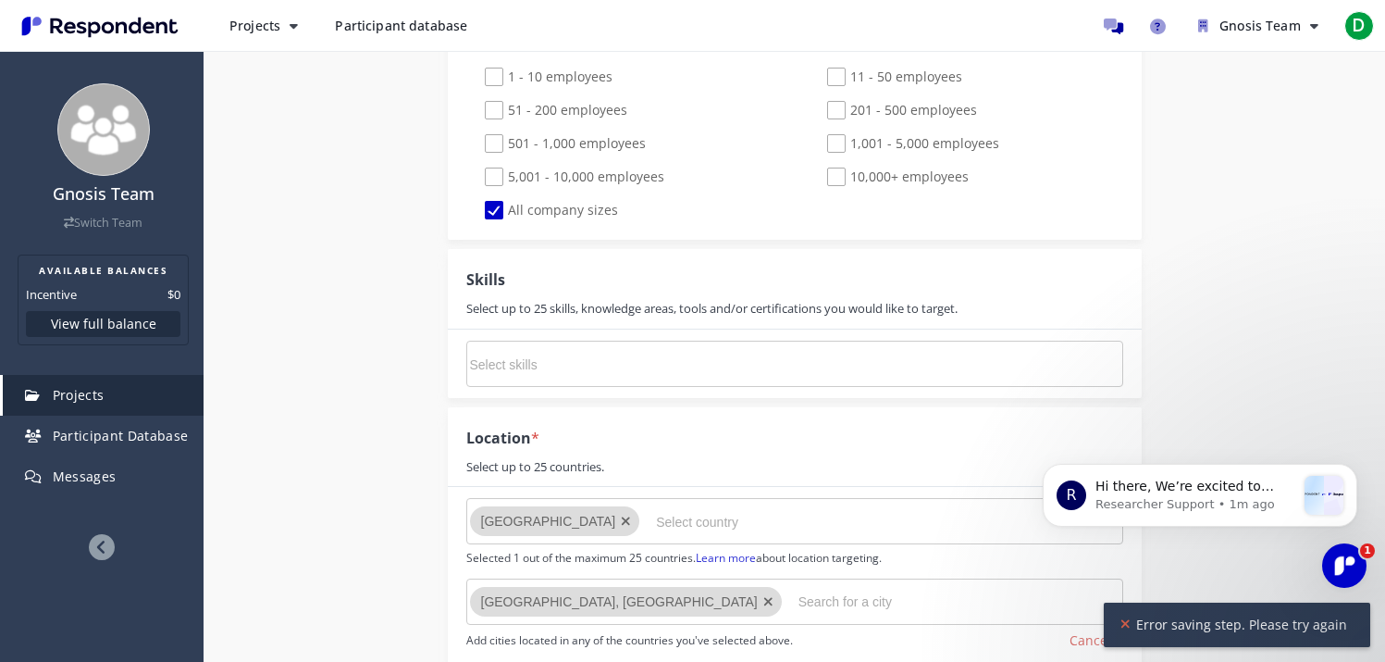
scroll to position [1142, 0]
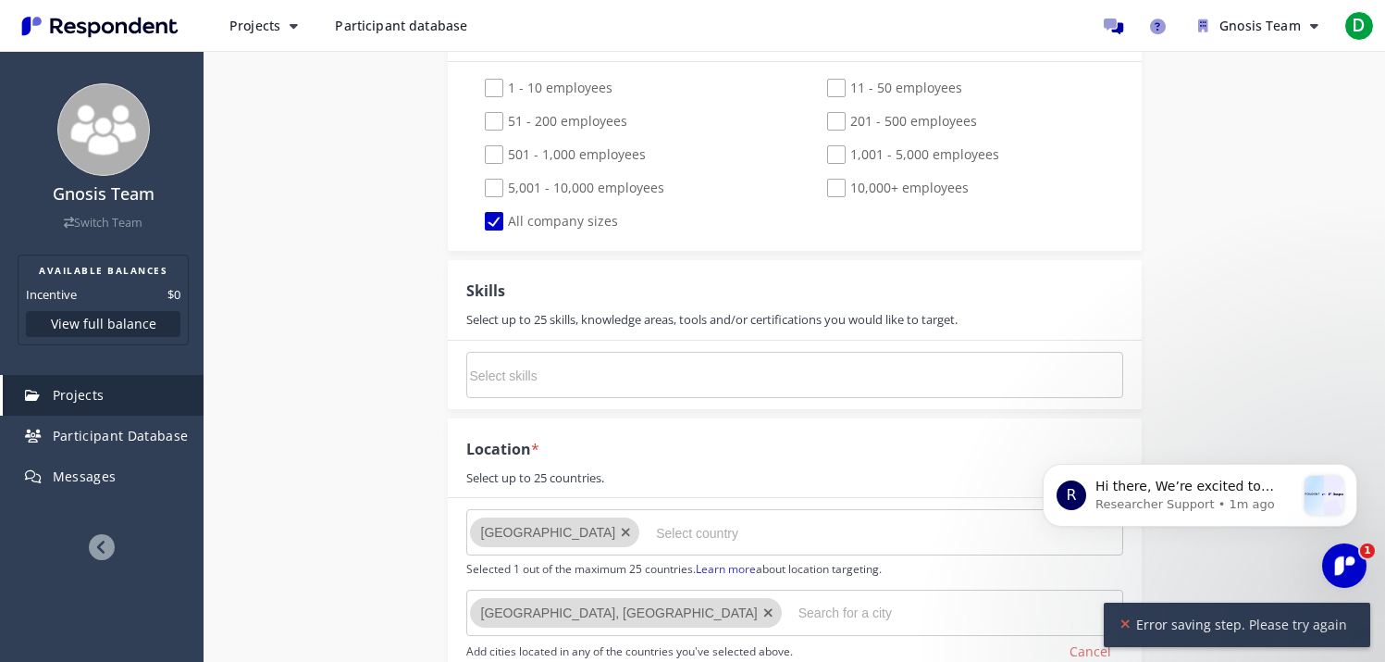
click at [648, 371] on input "Select skills" at bounding box center [609, 375] width 278 height 31
type input "d"
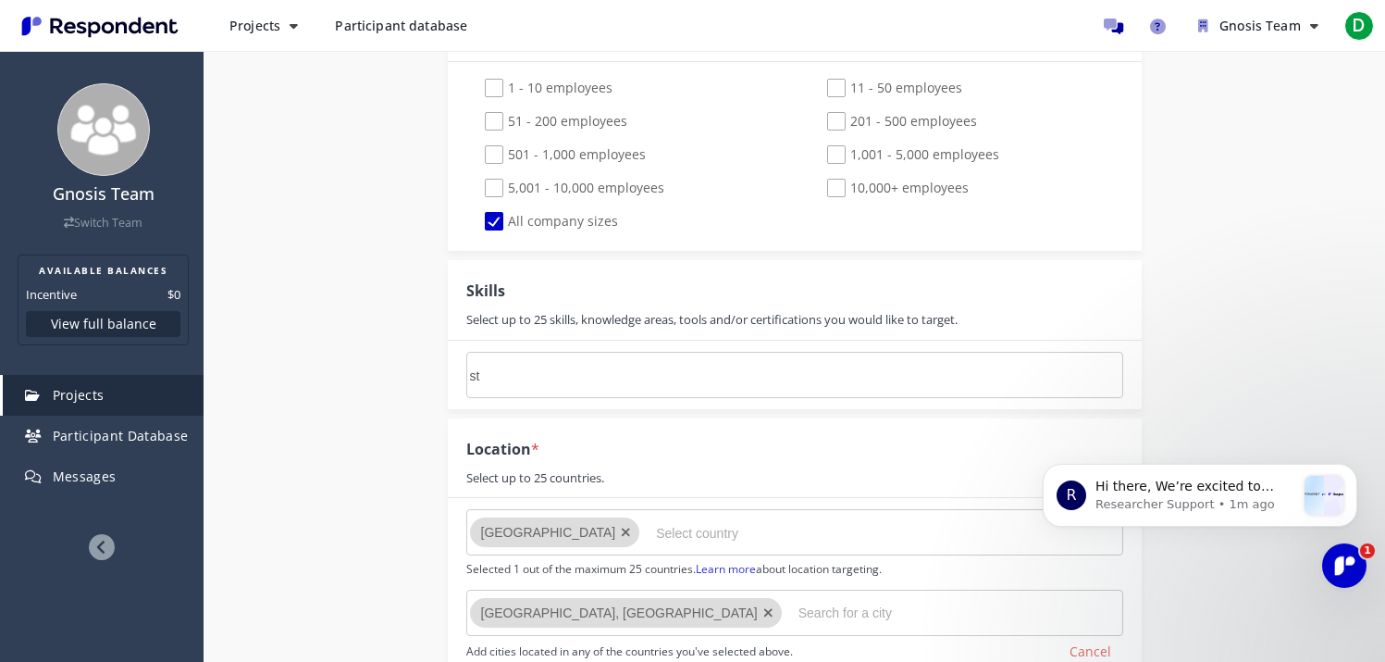
type input "stu"
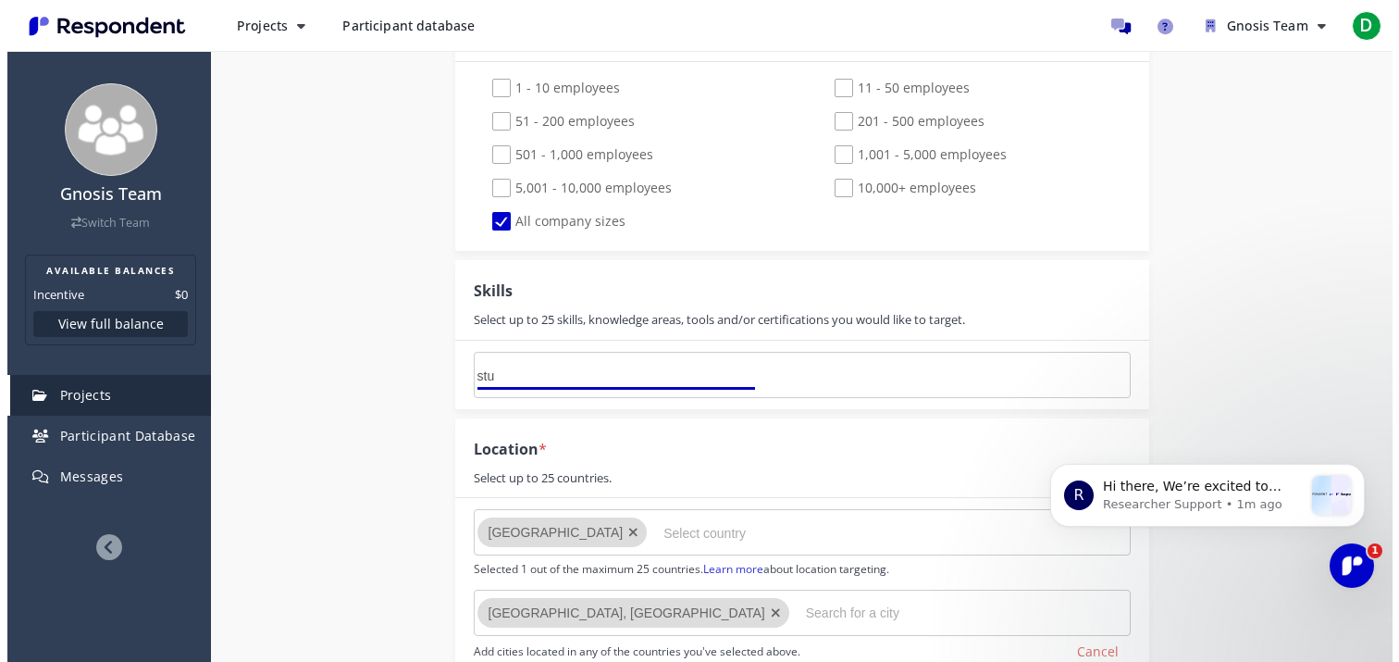
scroll to position [0, 0]
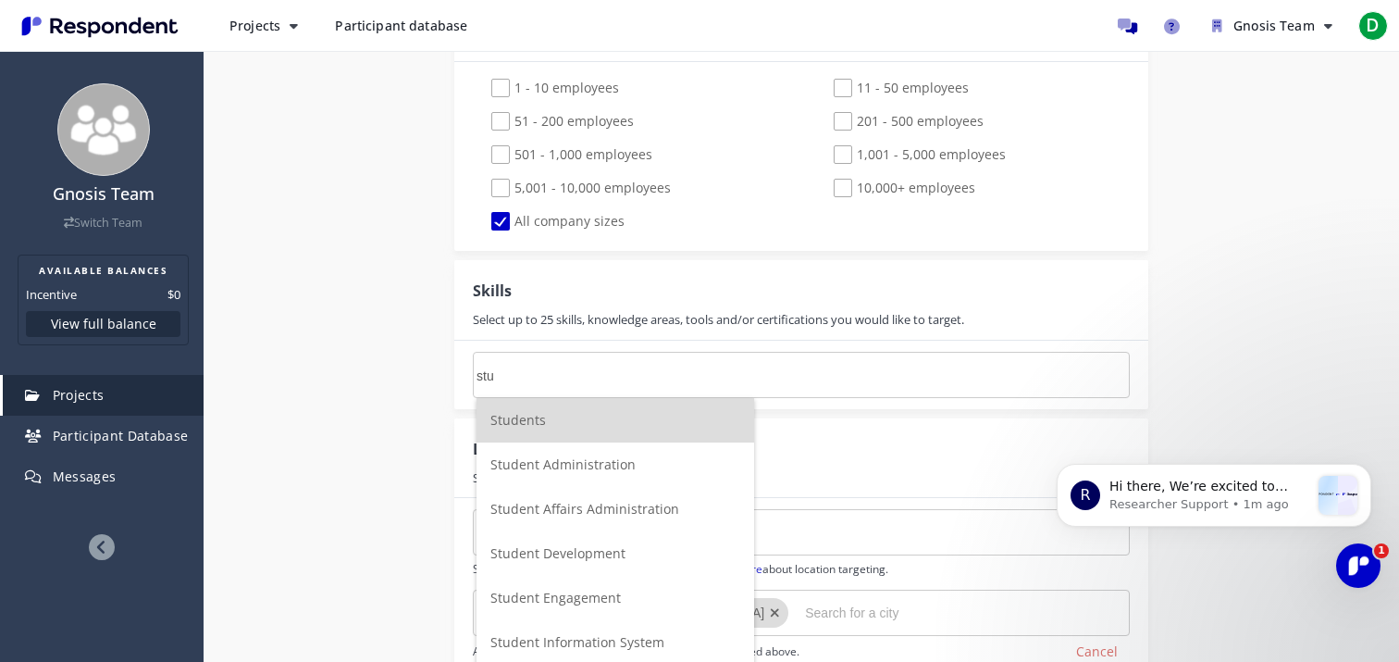
click at [572, 362] on input "stu" at bounding box center [616, 375] width 278 height 31
click at [571, 378] on input "stu" at bounding box center [616, 375] width 278 height 31
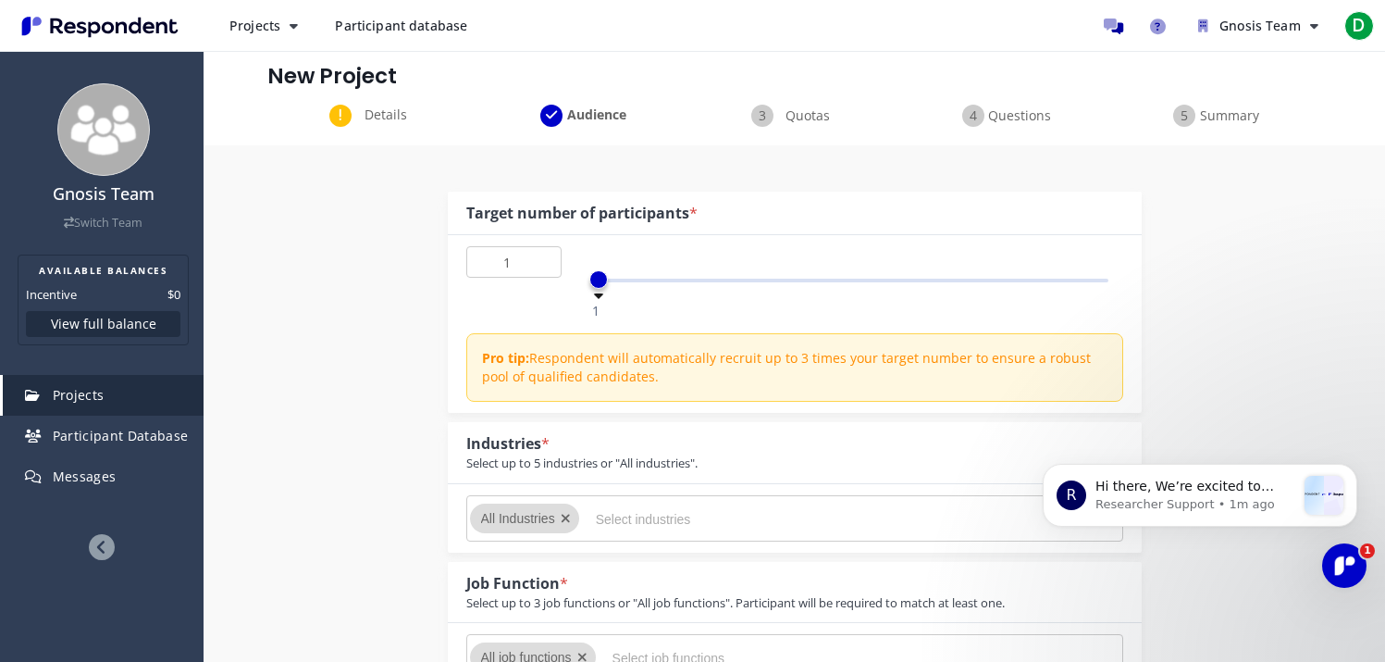
scroll to position [2, 0]
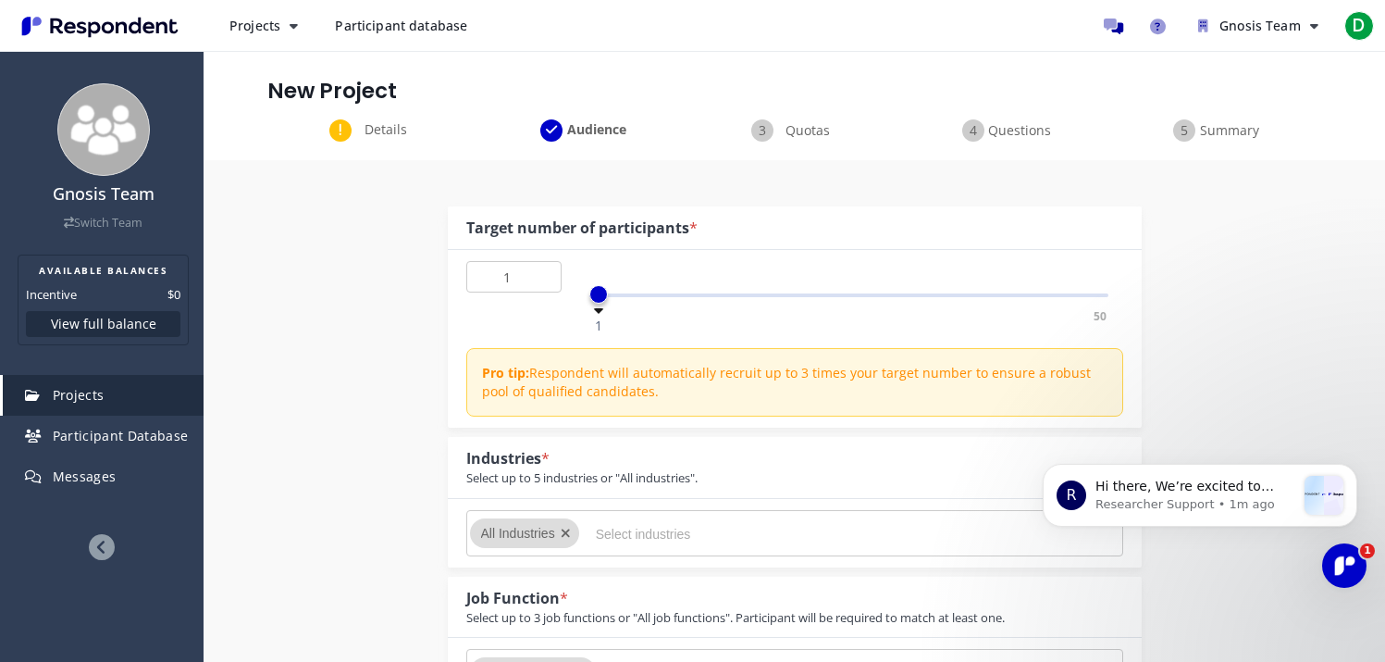
type input "2"
drag, startPoint x: 596, startPoint y: 294, endPoint x: 606, endPoint y: 294, distance: 10.2
click at [606, 294] on span at bounding box center [609, 294] width 19 height 19
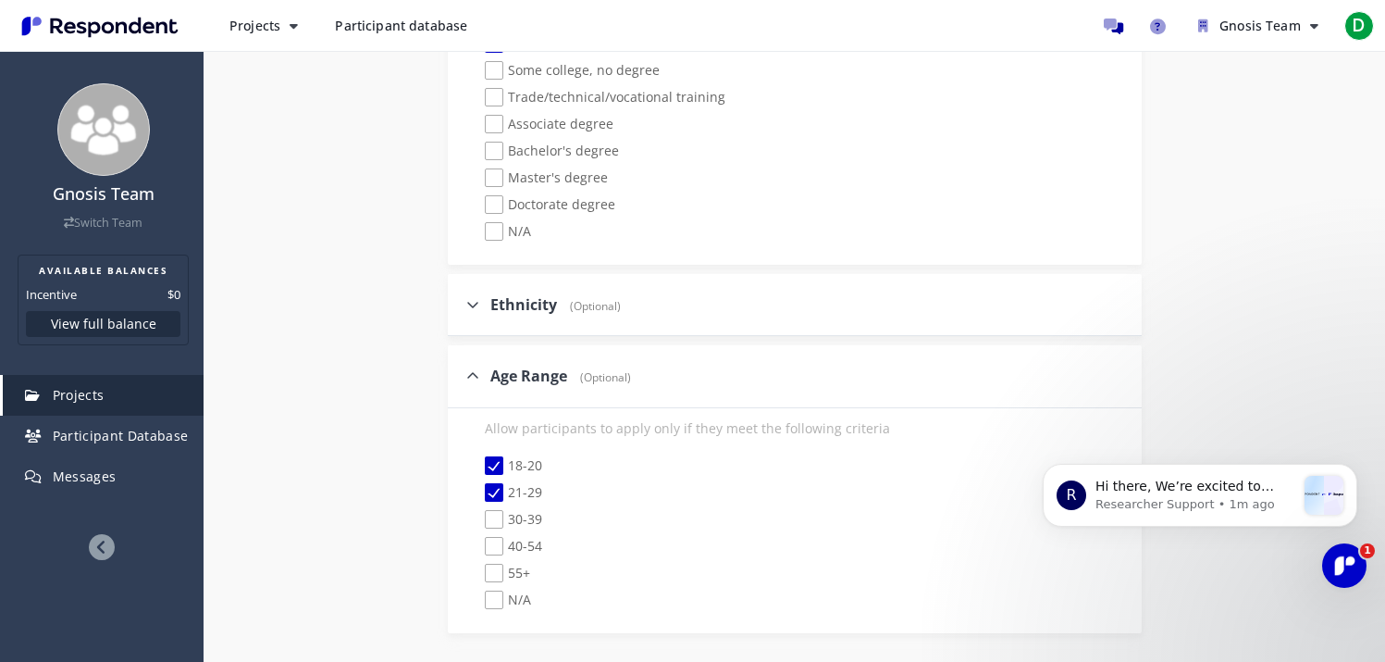
scroll to position [2679, 0]
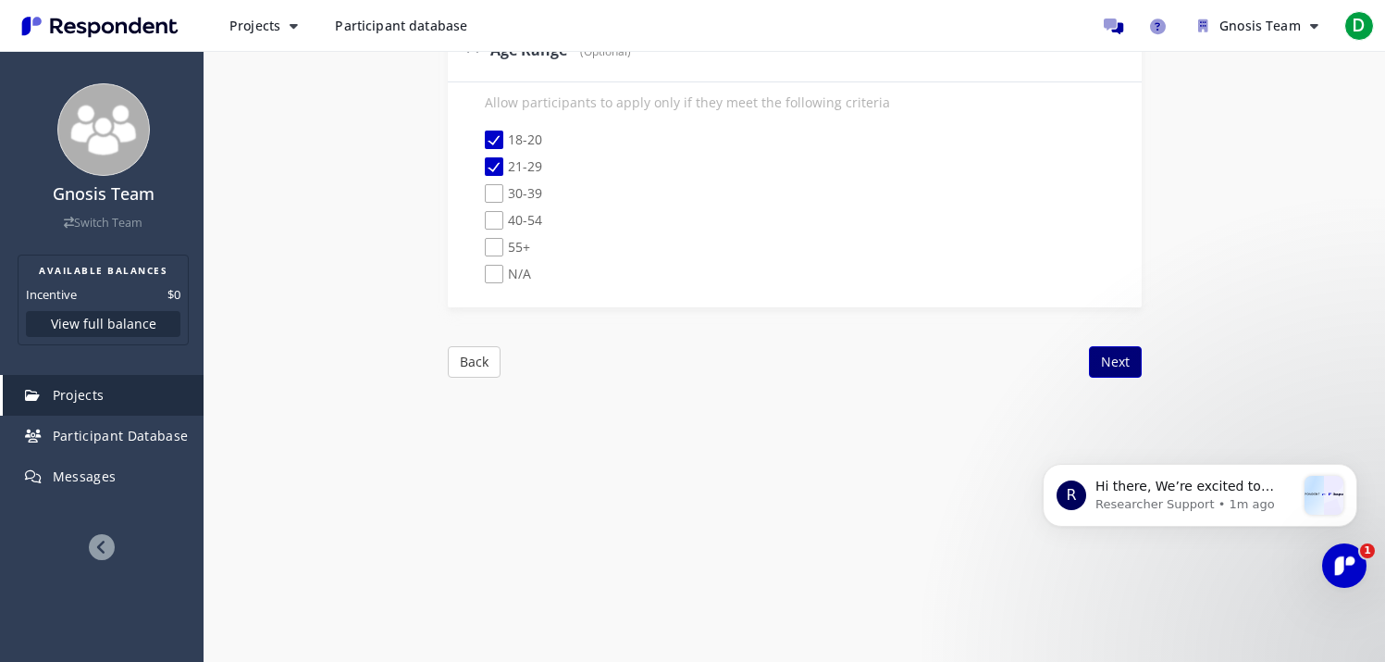
click at [1108, 369] on button "Next" at bounding box center [1115, 361] width 53 height 31
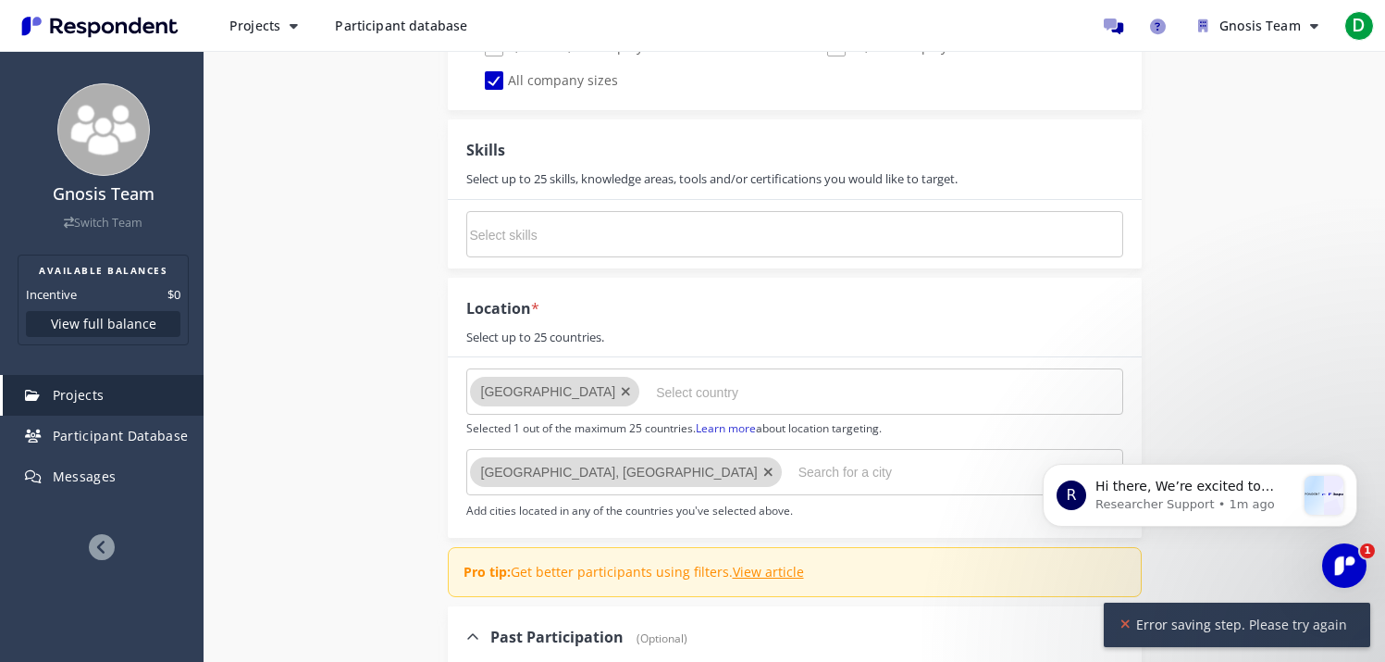
scroll to position [1278, 0]
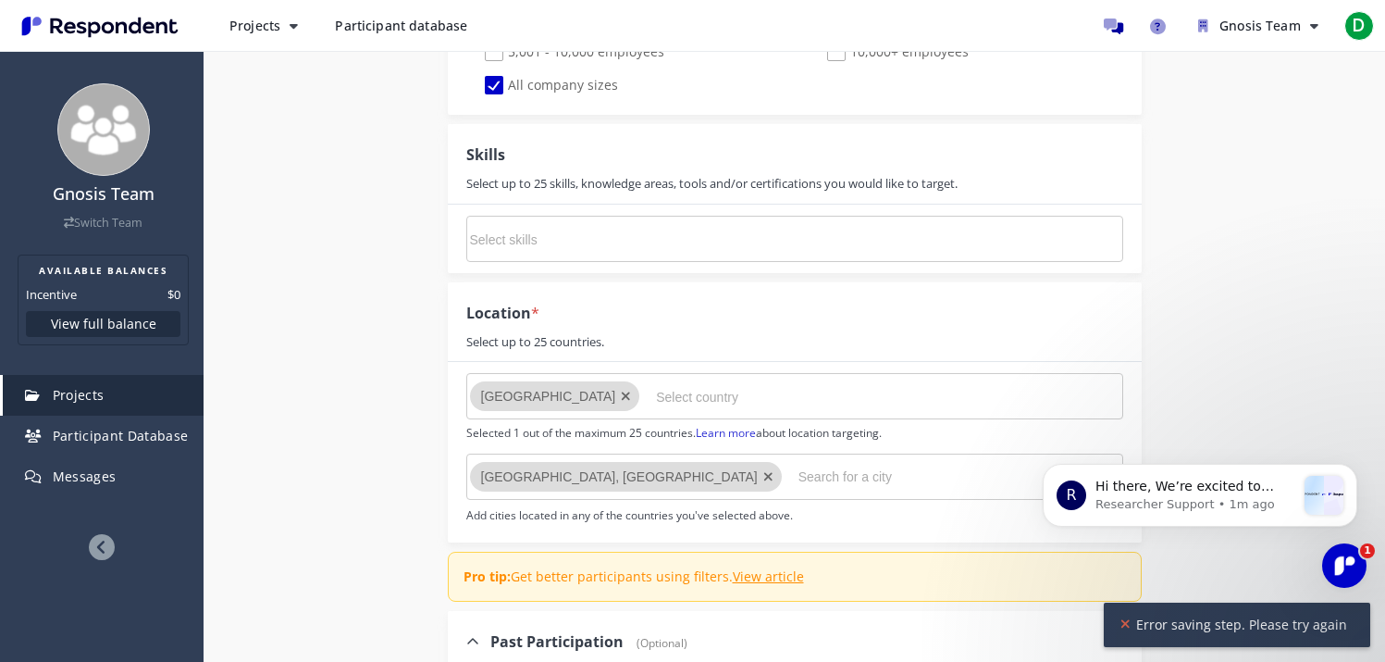
click at [565, 246] on input "Select skills" at bounding box center [609, 239] width 278 height 31
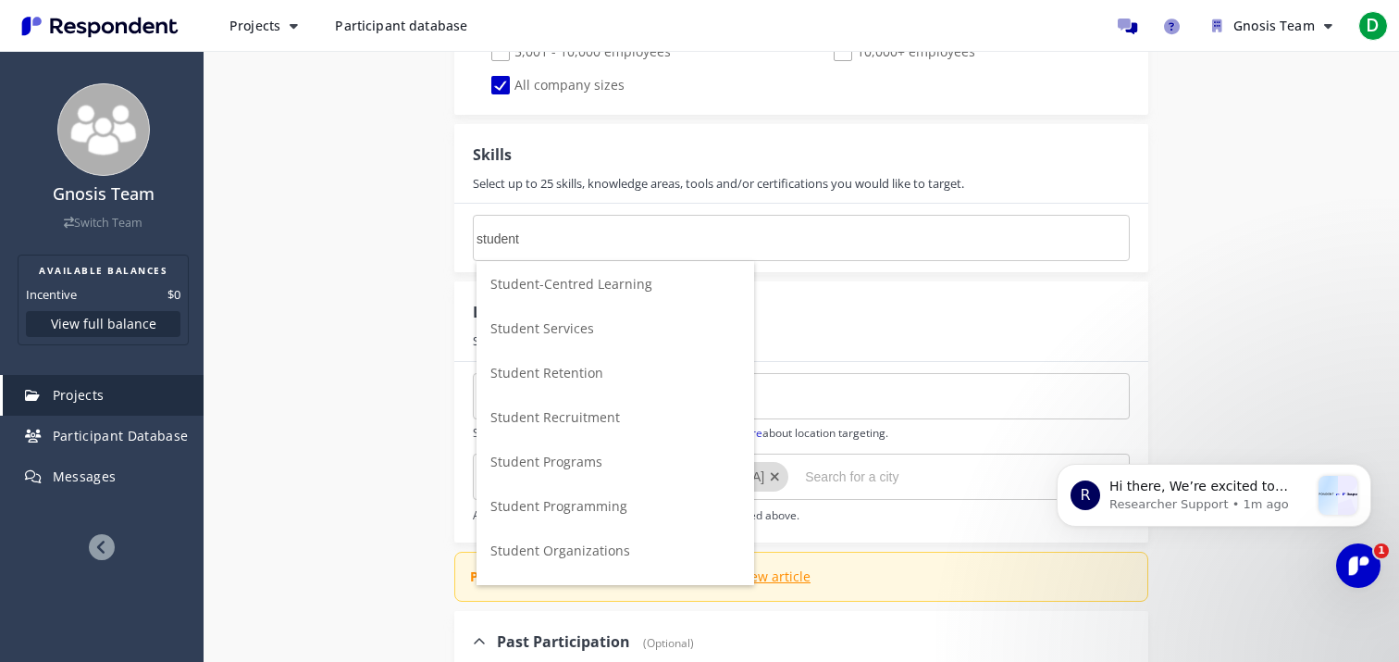
scroll to position [0, 0]
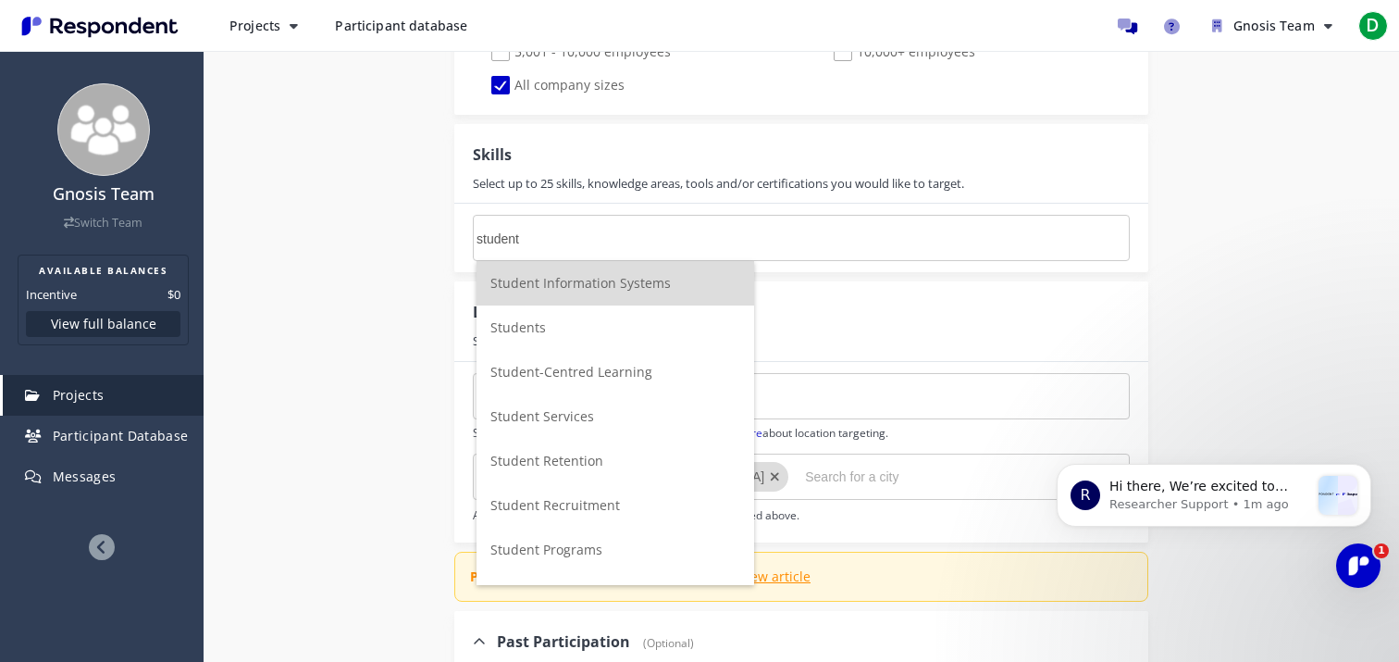
type input "student"
click at [599, 331] on li "Students" at bounding box center [616, 327] width 278 height 44
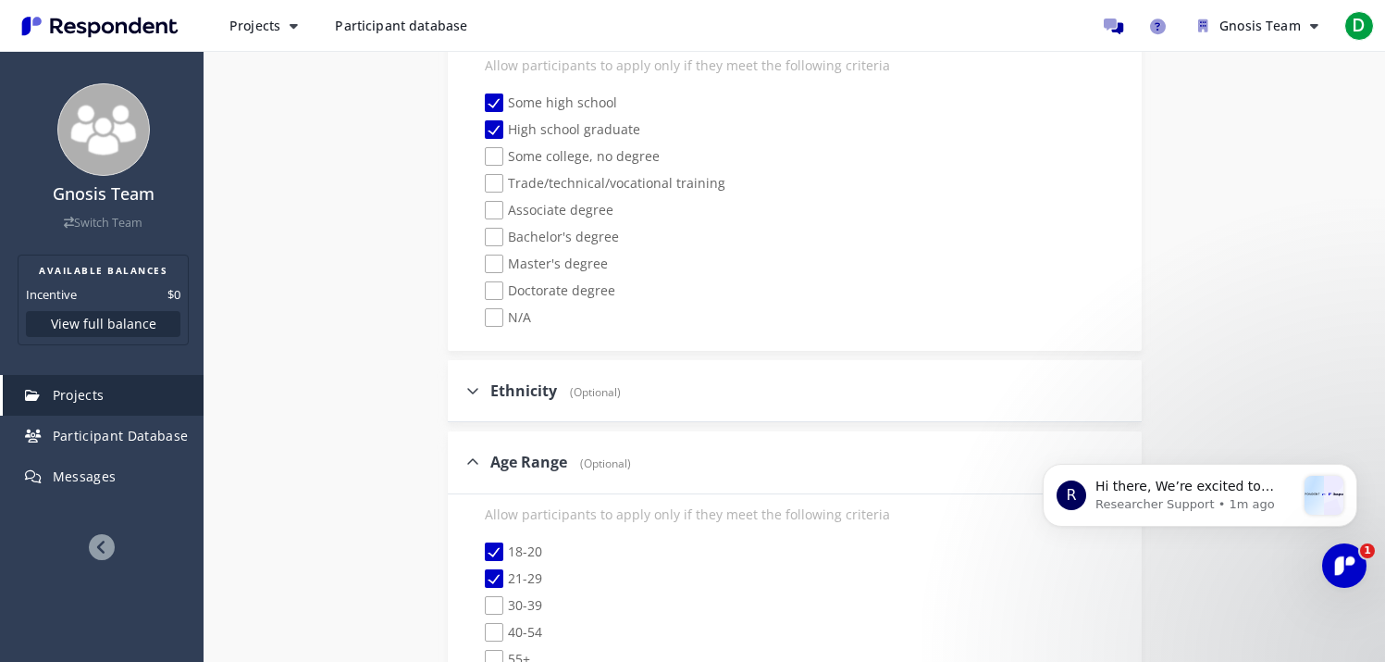
scroll to position [2679, 0]
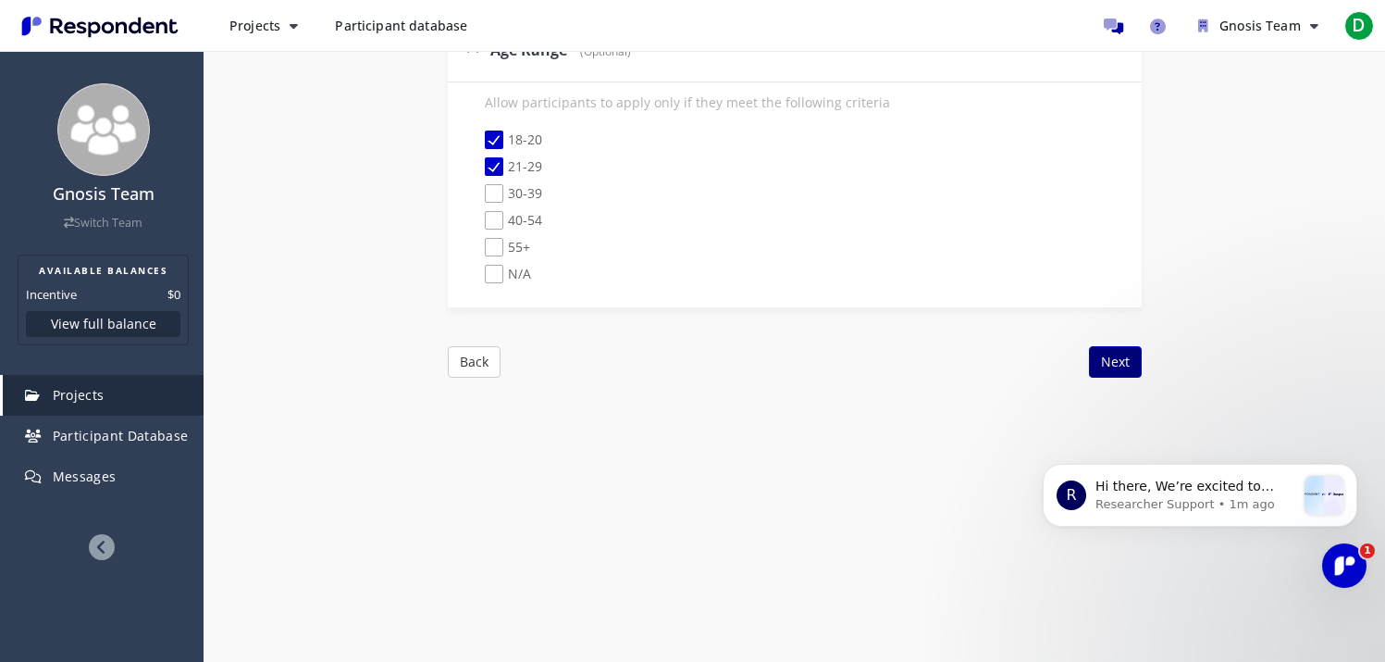
click at [1107, 350] on button "Next" at bounding box center [1115, 361] width 53 height 31
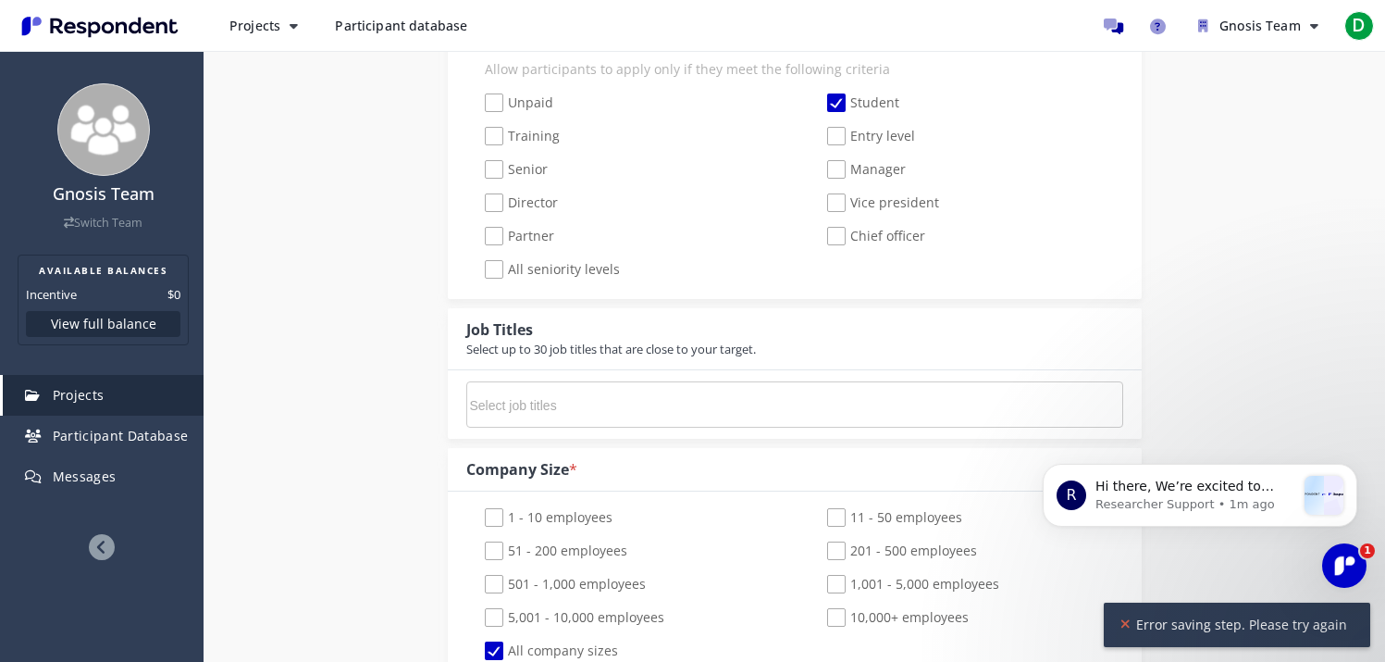
scroll to position [708, 0]
click at [818, 410] on md-chips-wrap at bounding box center [794, 409] width 657 height 46
click at [720, 410] on input "Select job titles" at bounding box center [609, 409] width 278 height 31
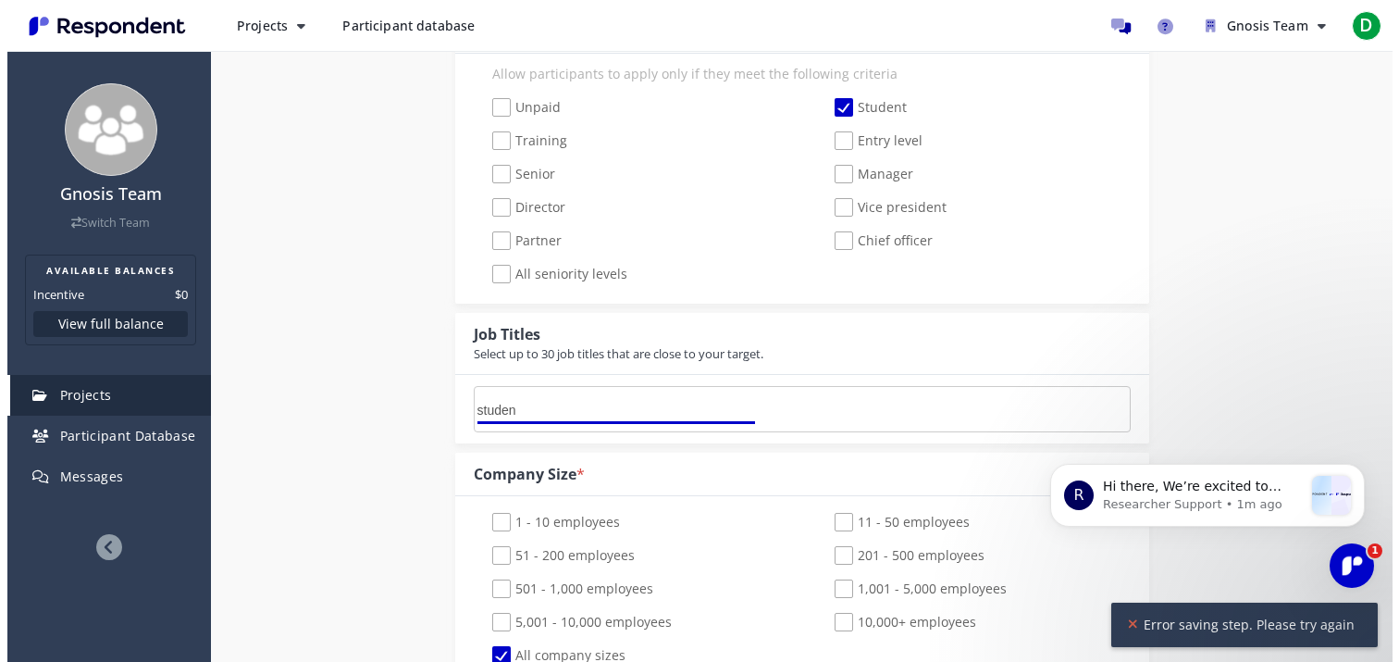
scroll to position [0, 0]
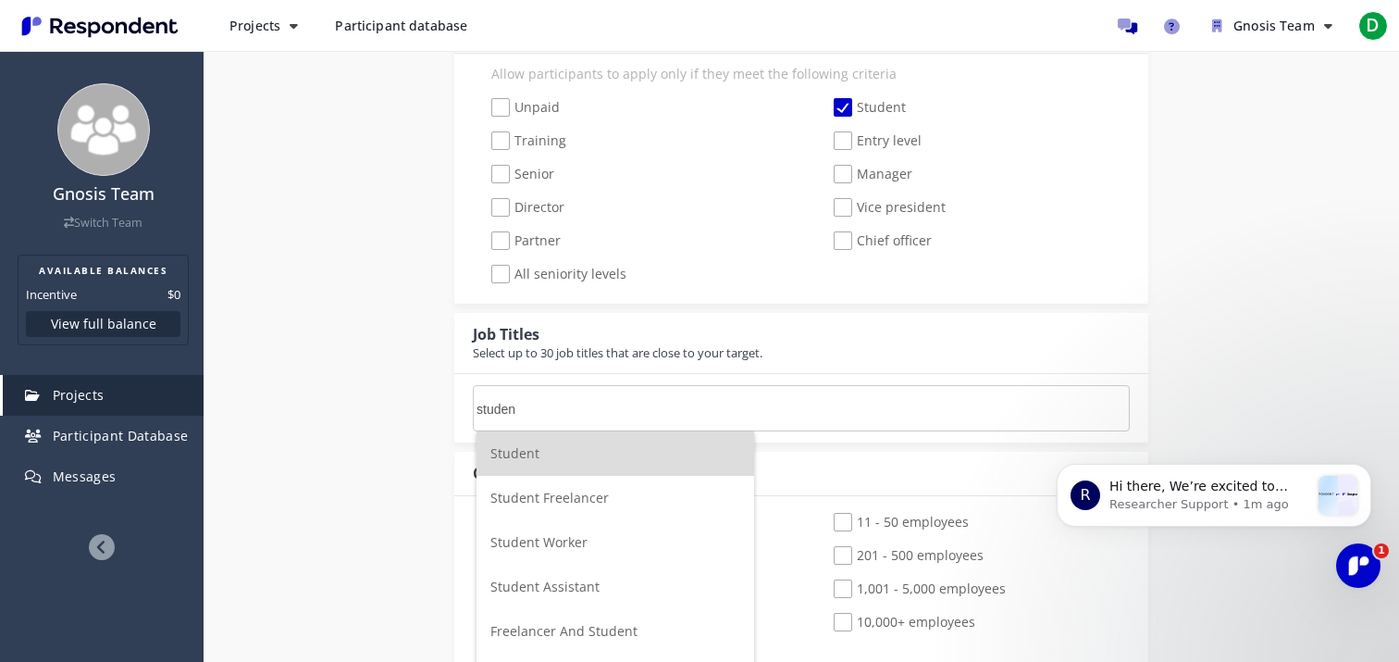
type input "studen"
click at [631, 465] on li "Student" at bounding box center [616, 453] width 278 height 44
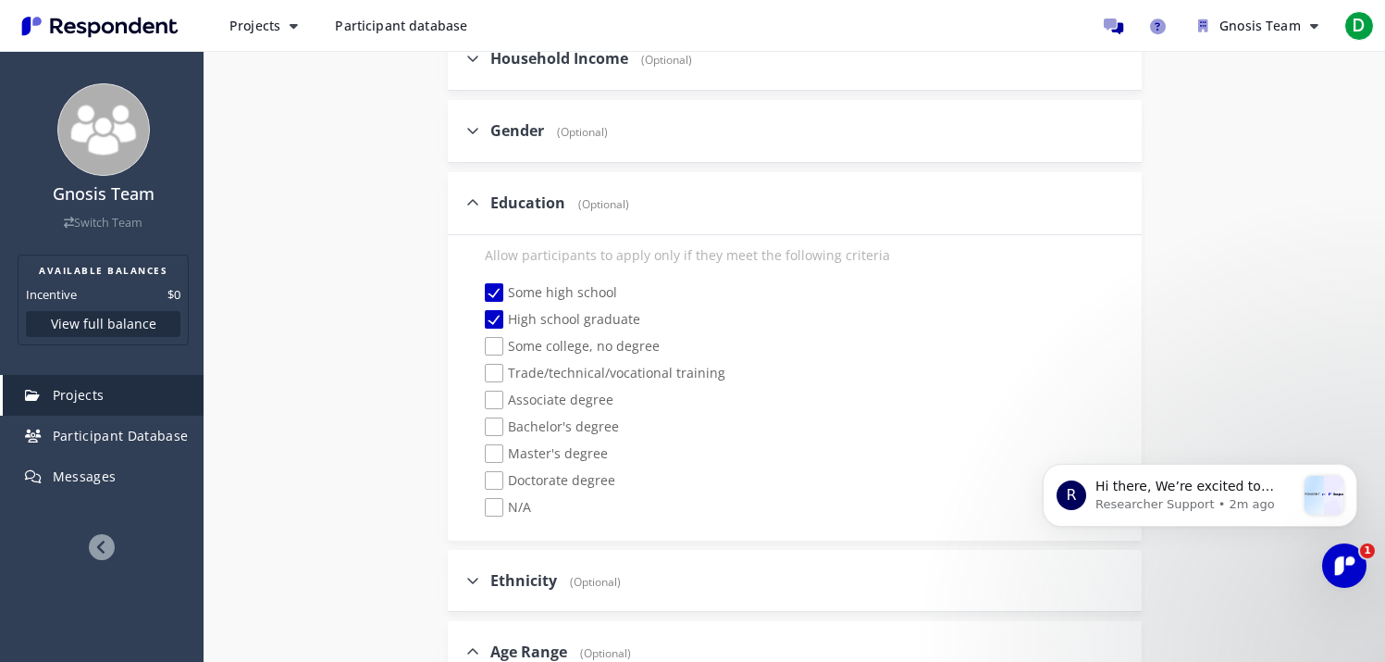
scroll to position [2679, 0]
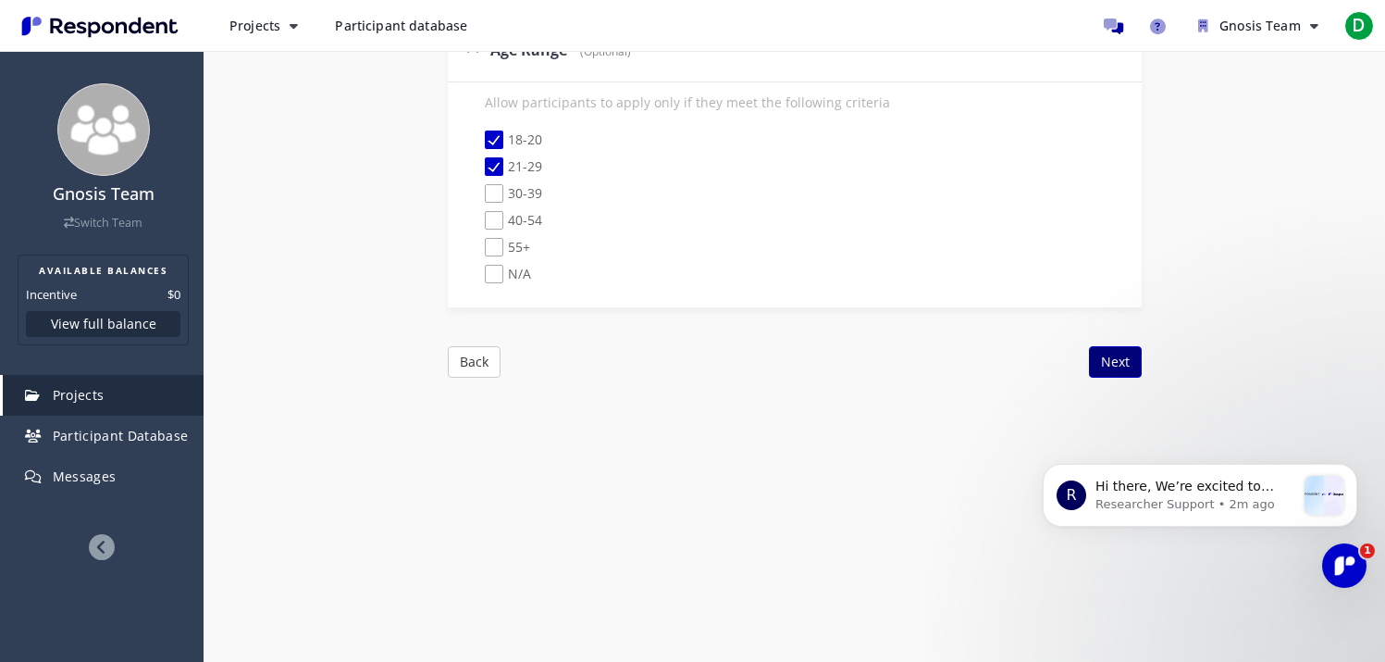
click at [1107, 361] on button "Next" at bounding box center [1115, 361] width 53 height 31
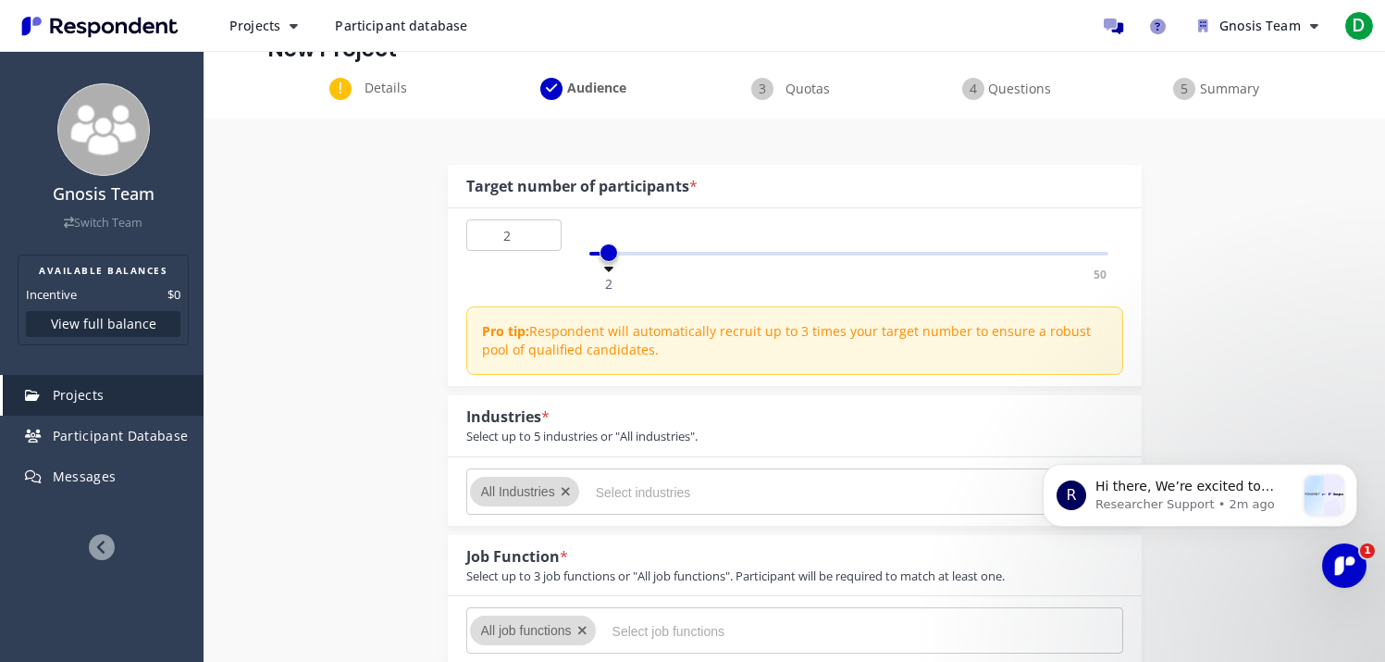
scroll to position [0, 0]
